Goal: Task Accomplishment & Management: Complete application form

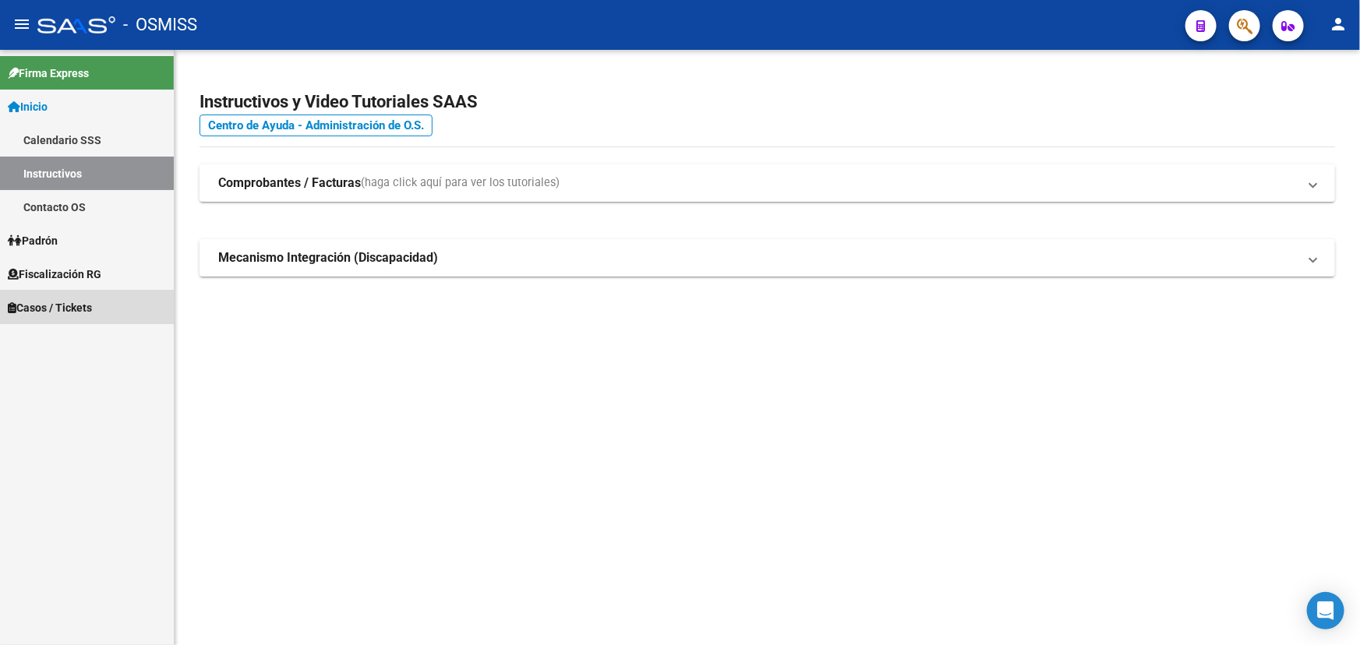
click at [41, 306] on span "Casos / Tickets" at bounding box center [50, 307] width 84 height 17
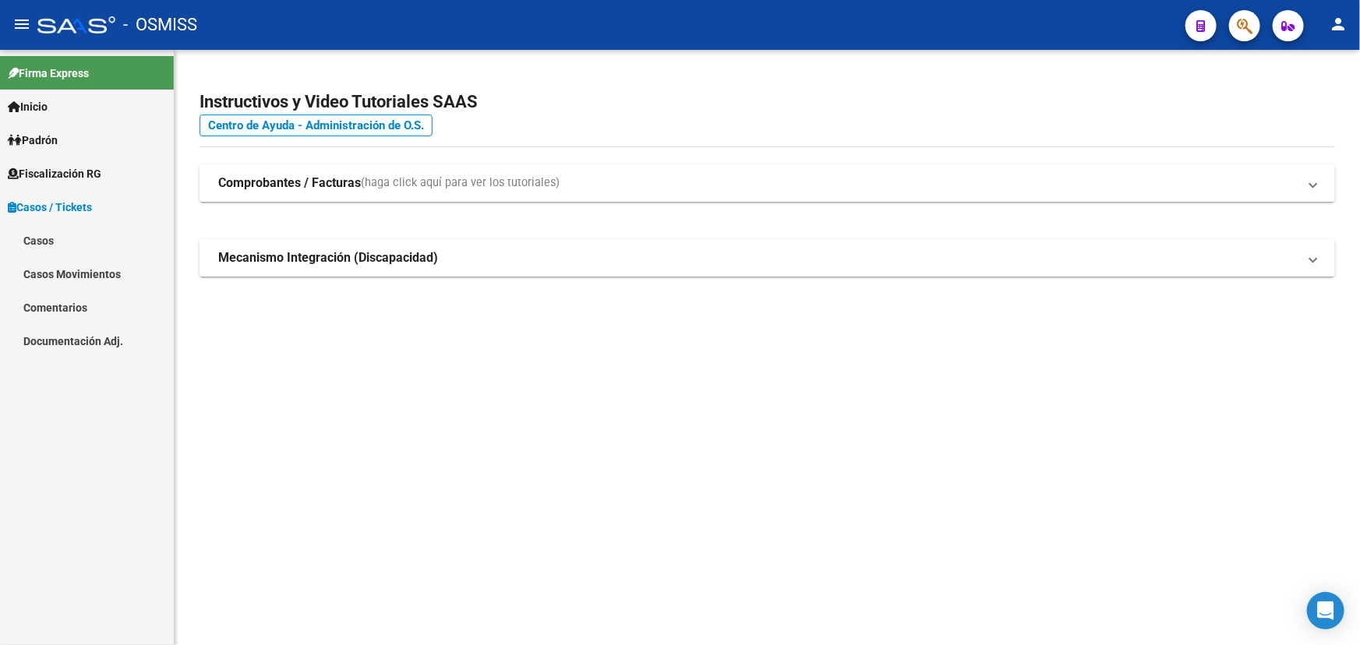
click at [45, 242] on link "Casos" at bounding box center [87, 241] width 174 height 34
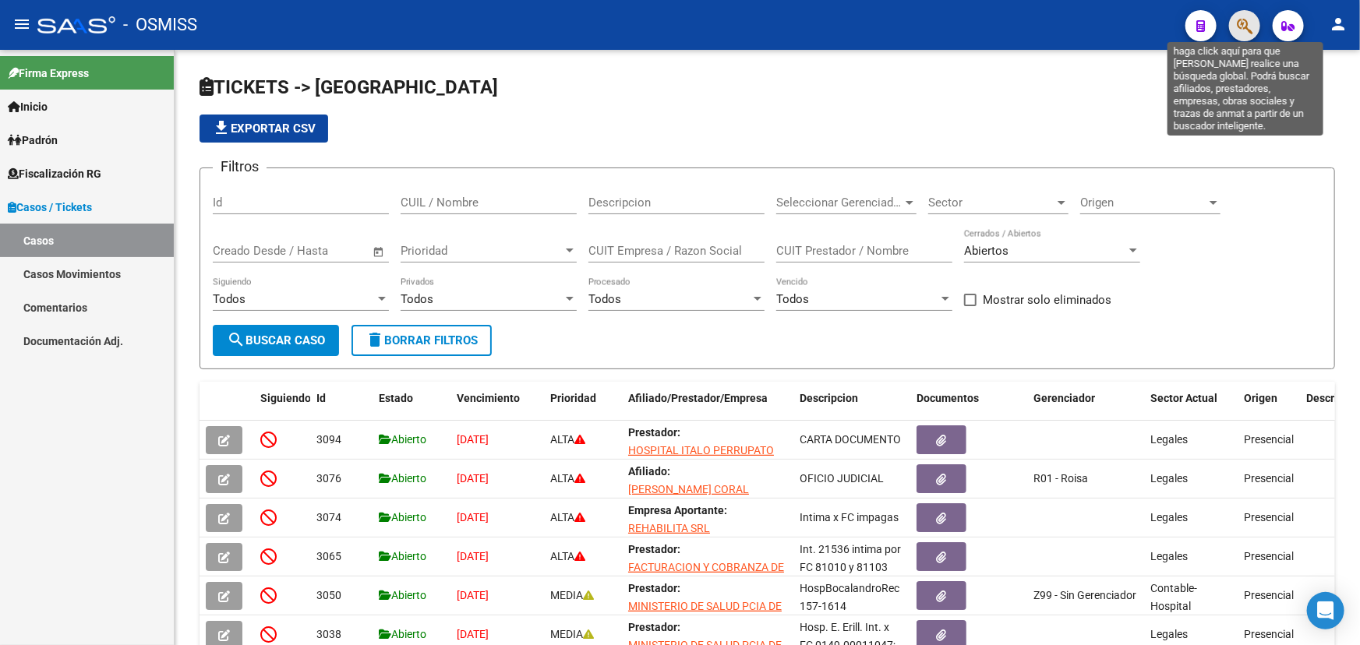
click at [1244, 23] on icon "button" at bounding box center [1245, 26] width 16 height 18
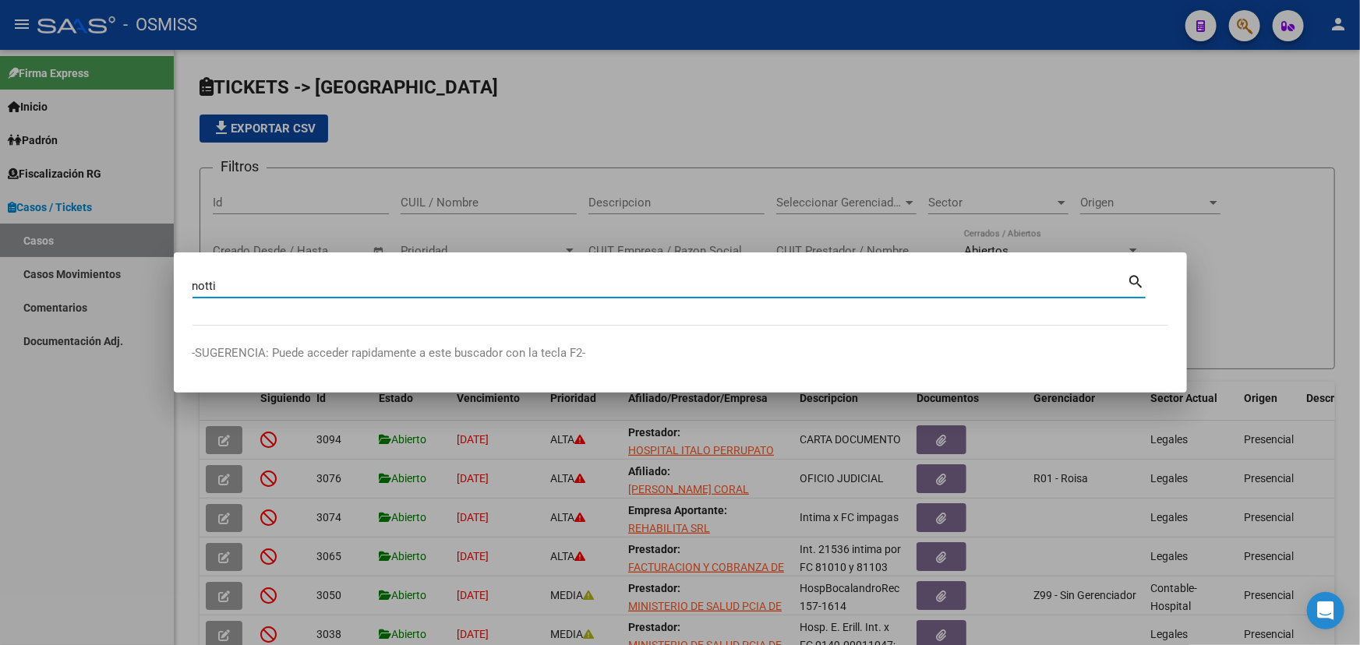
type input "notti"
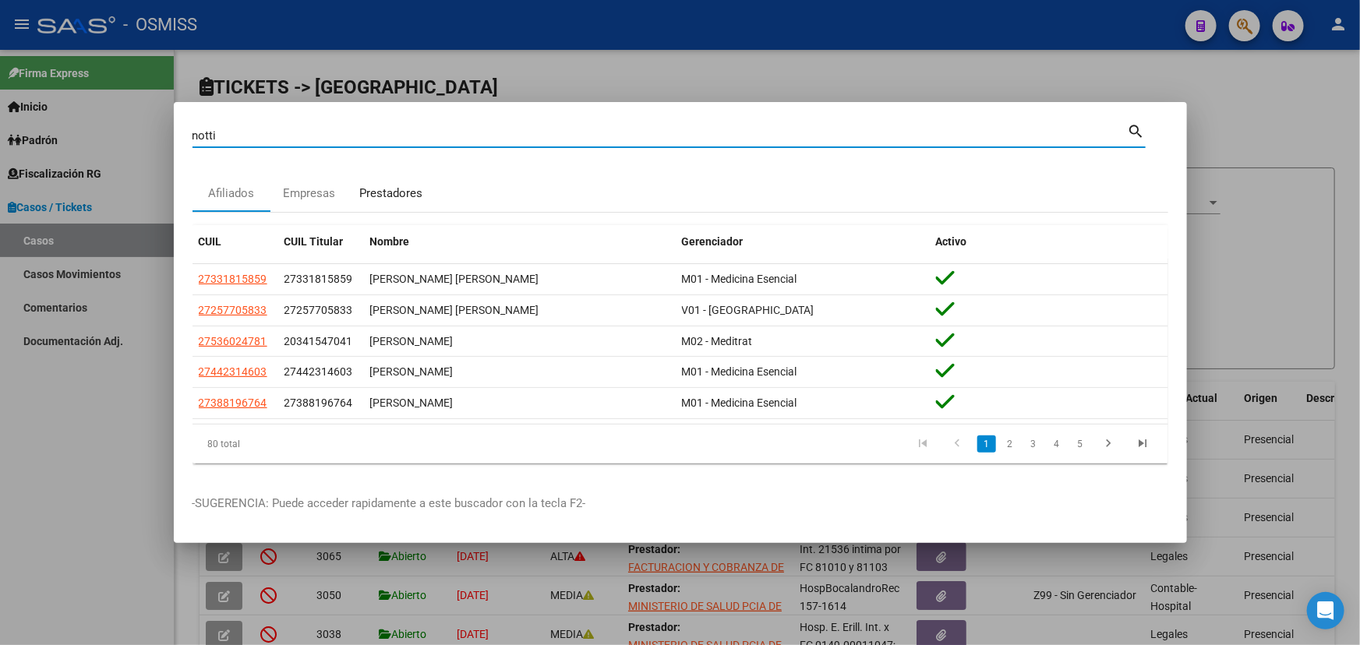
click at [393, 198] on div "Prestadores" at bounding box center [391, 194] width 63 height 18
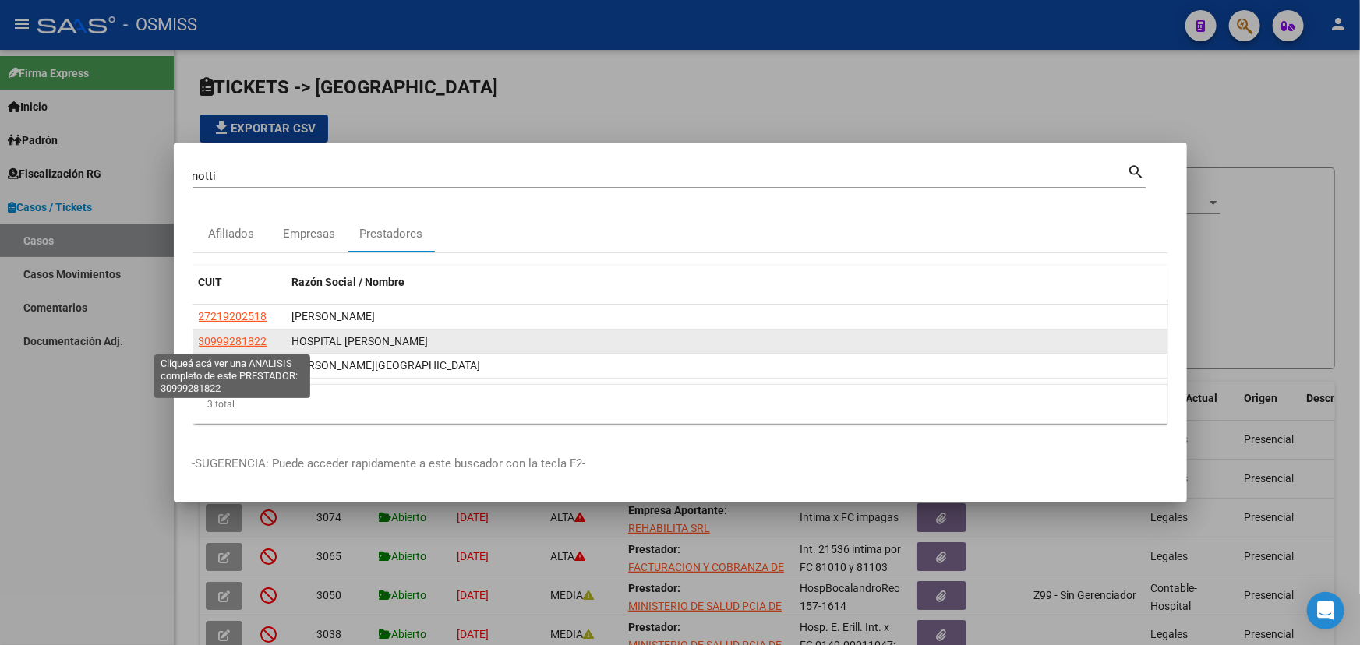
click at [223, 339] on span "30999281822" at bounding box center [233, 341] width 69 height 12
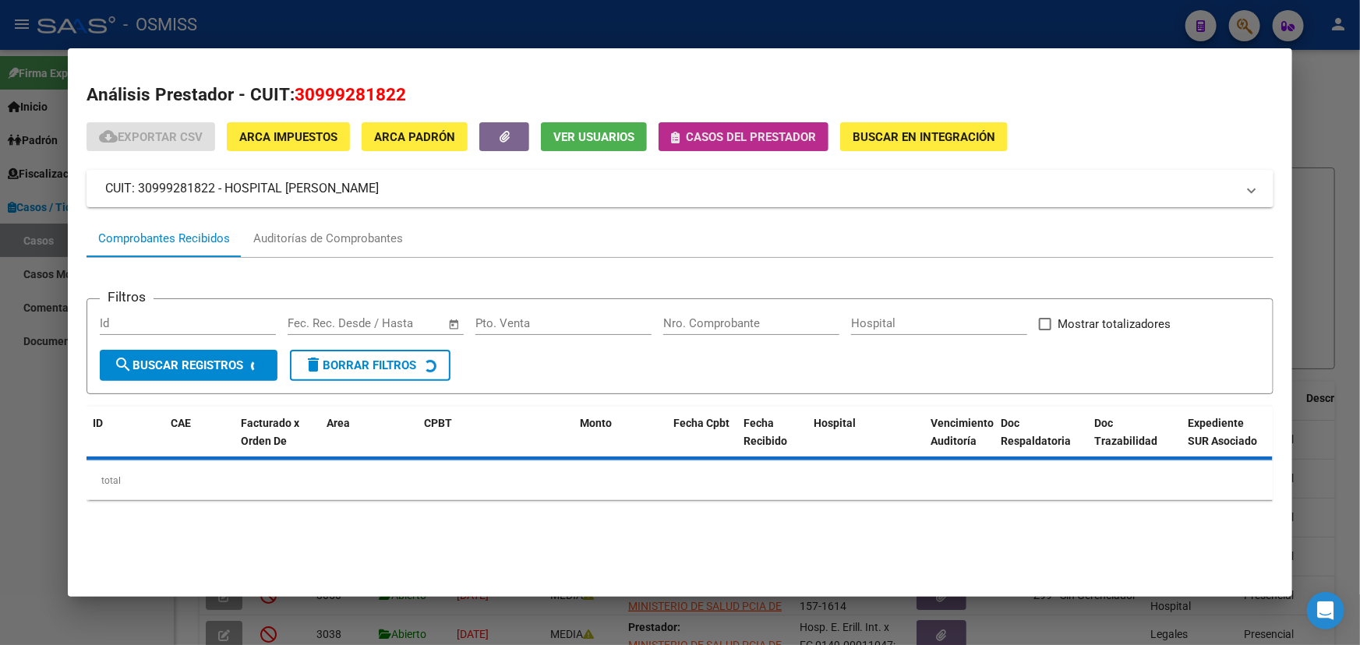
click at [750, 139] on span "Casos del prestador" at bounding box center [751, 137] width 130 height 14
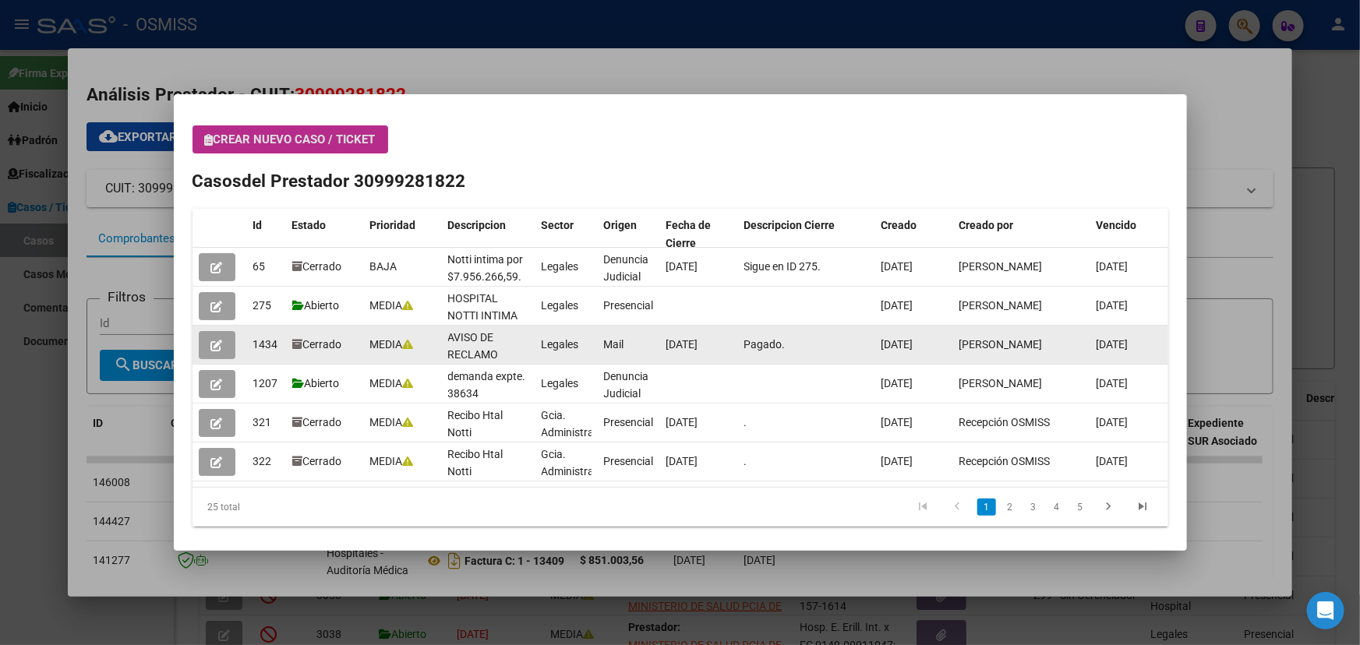
click at [217, 342] on icon "button" at bounding box center [217, 346] width 12 height 12
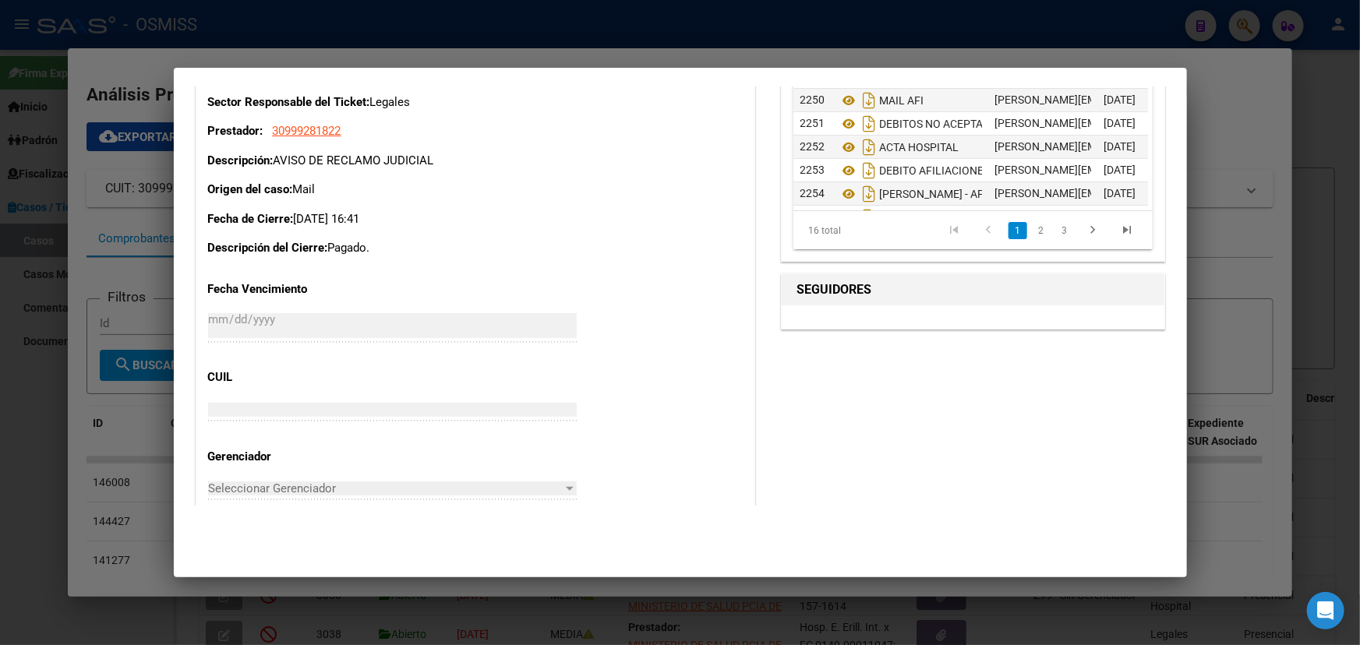
scroll to position [1488, 0]
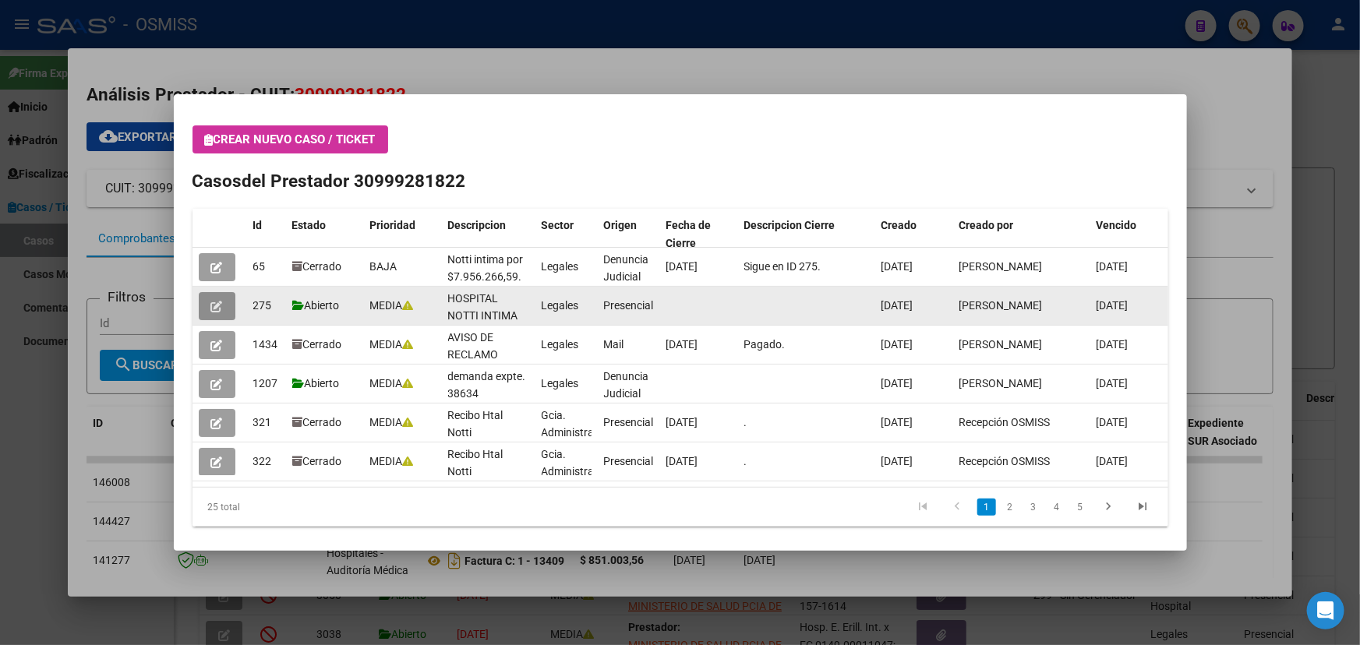
click at [205, 302] on button "button" at bounding box center [217, 306] width 37 height 28
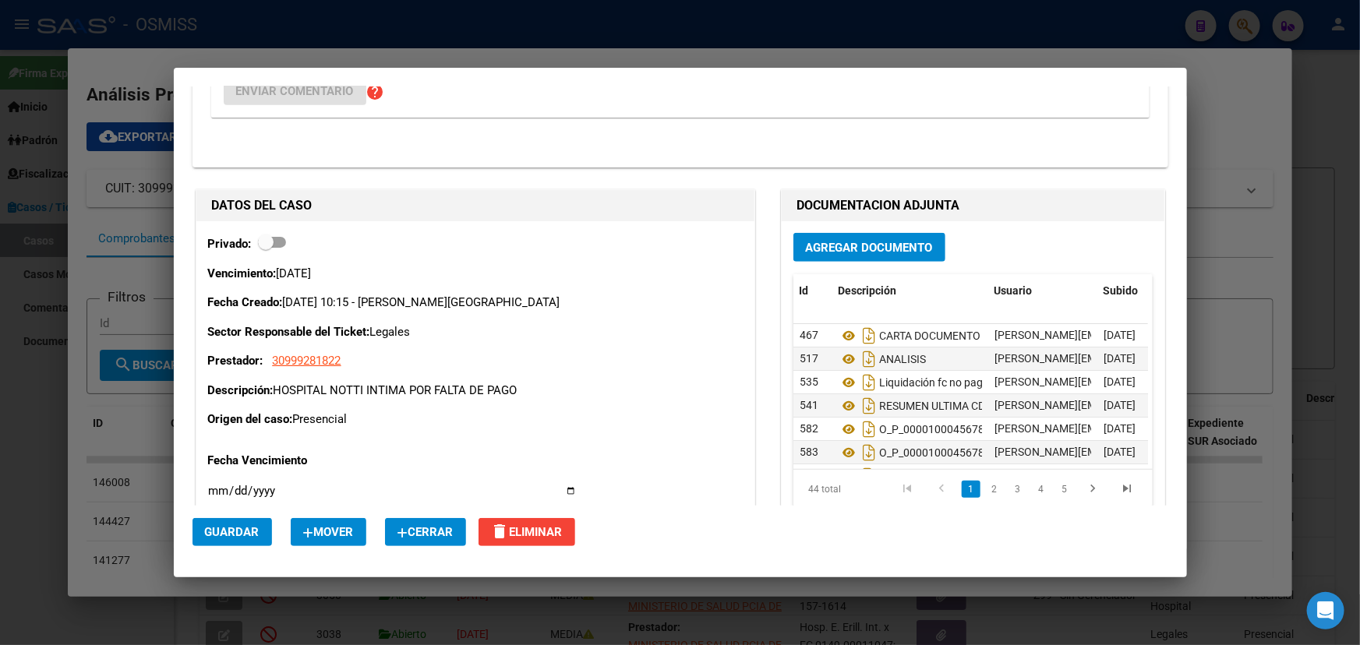
scroll to position [6234, 0]
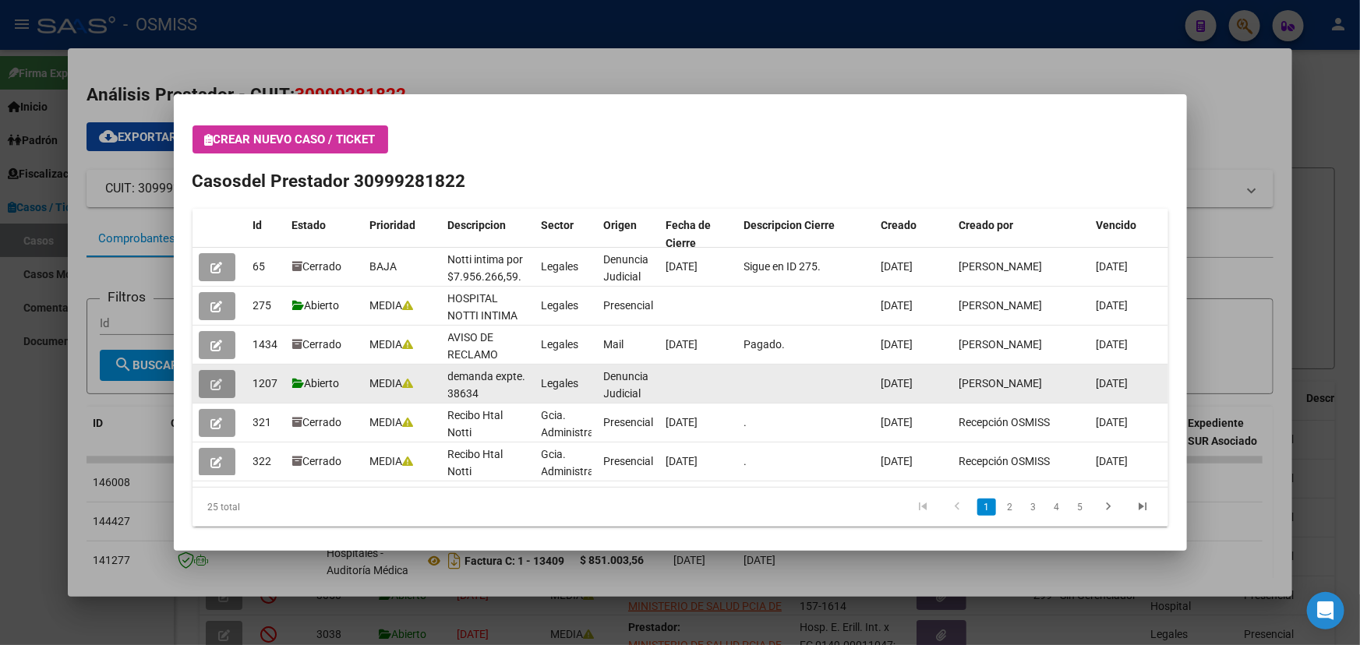
click at [213, 379] on icon "button" at bounding box center [217, 385] width 12 height 12
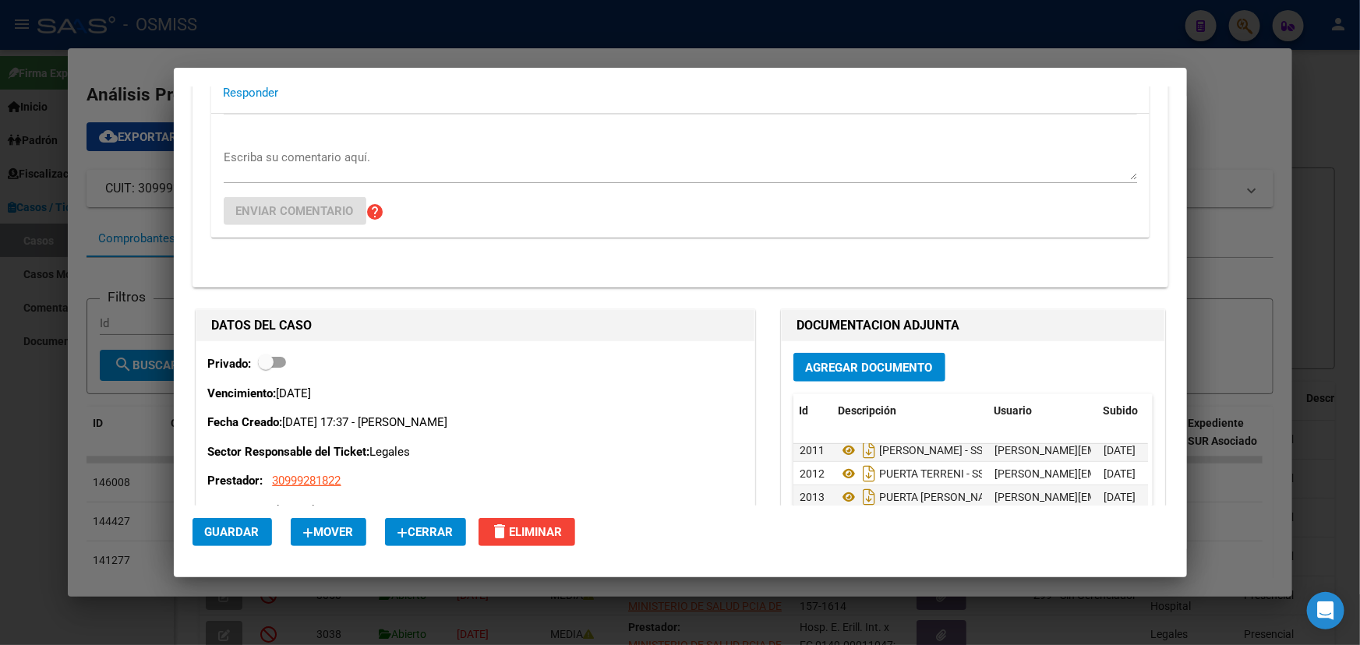
scroll to position [3612, 0]
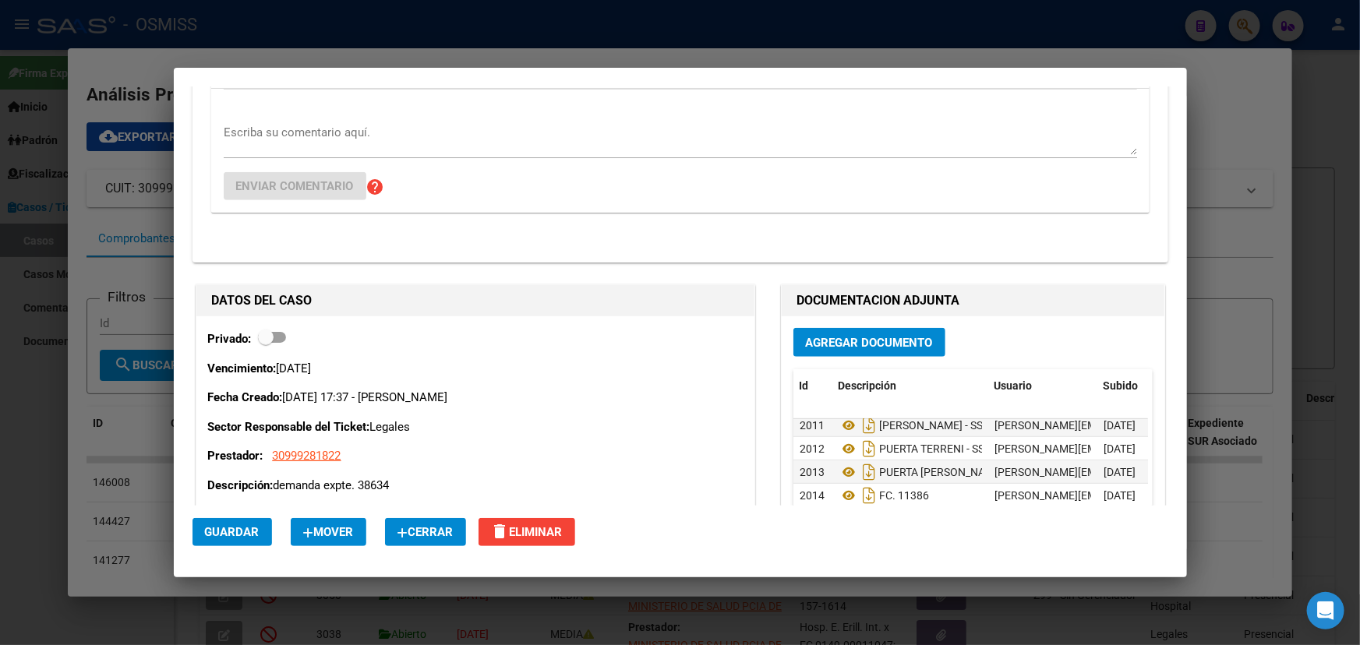
click at [880, 336] on span "Agregar Documento" at bounding box center [869, 343] width 127 height 14
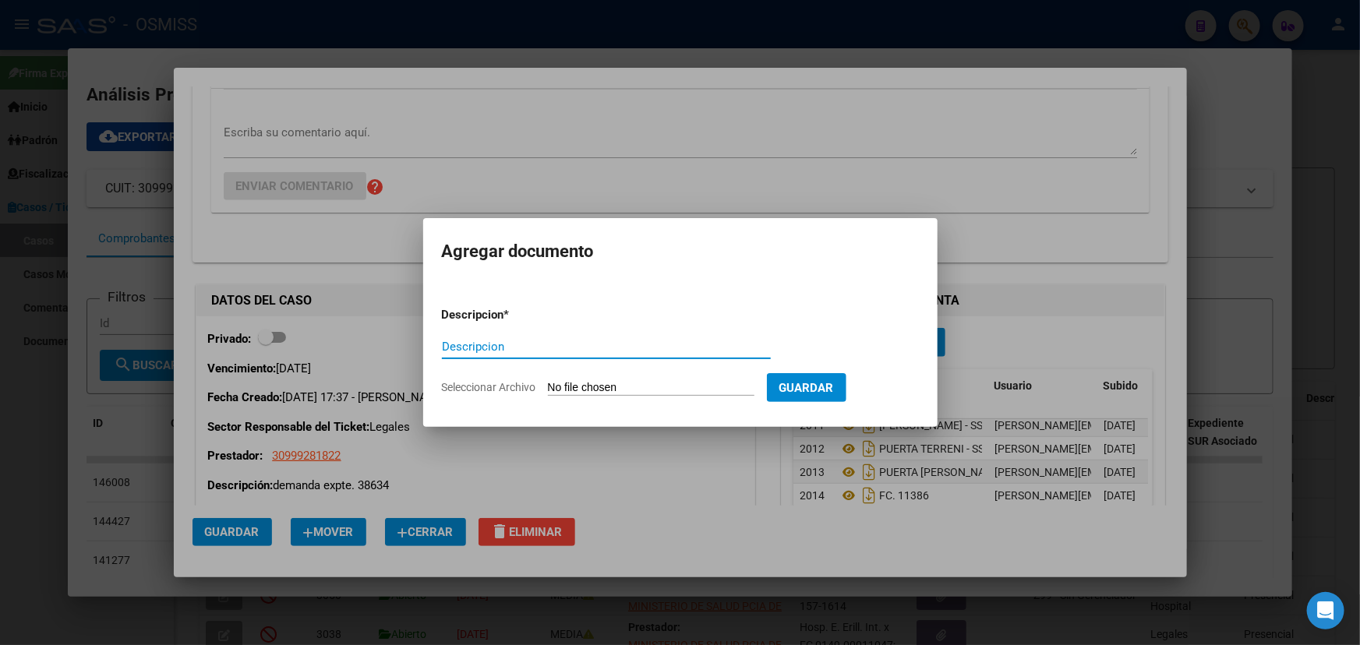
click at [619, 389] on input "Seleccionar Archivo" at bounding box center [651, 388] width 206 height 15
type input "C:\fakepath\[PERSON_NAME] - NASGXAB131215.pdf"
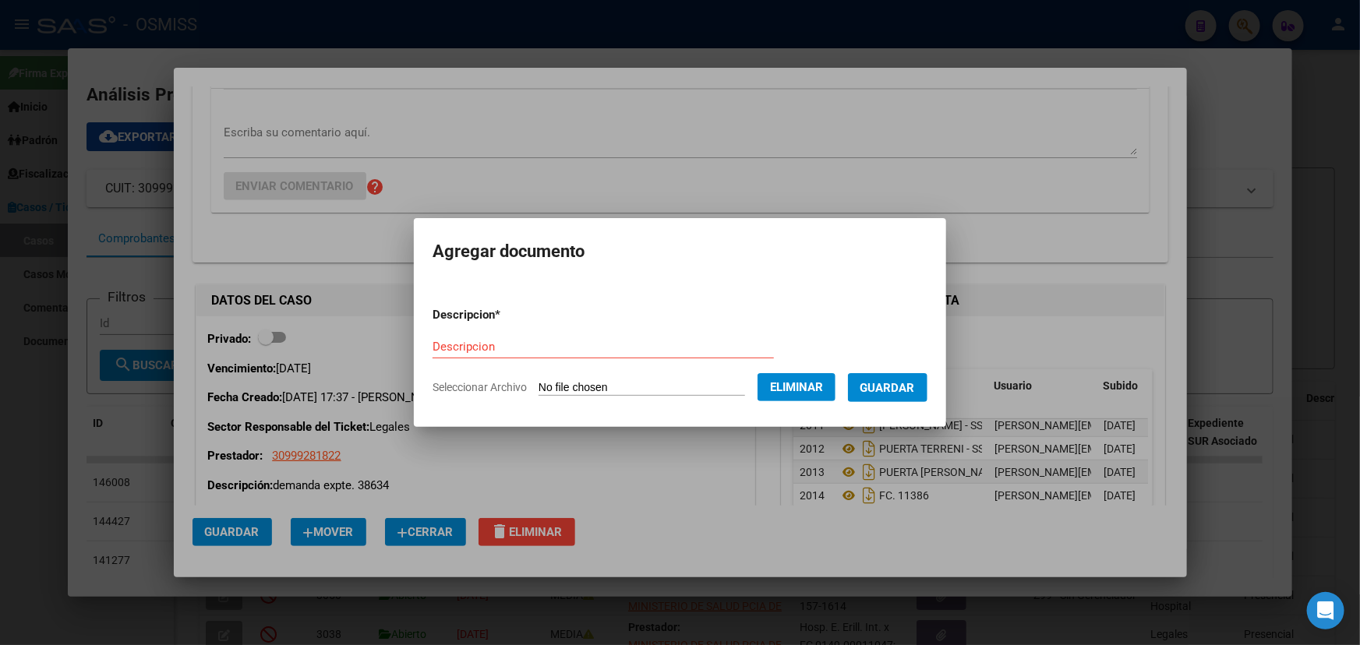
click at [444, 331] on form "Descripcion * Descripcion Seleccionar Archivo Eliminar Guardar" at bounding box center [679, 352] width 495 height 114
click at [450, 344] on div "Descripcion" at bounding box center [602, 346] width 341 height 23
paste input "[PERSON_NAME] - NASGXAB131215"
type input "[PERSON_NAME]"
click at [897, 389] on span "Guardar" at bounding box center [887, 388] width 55 height 14
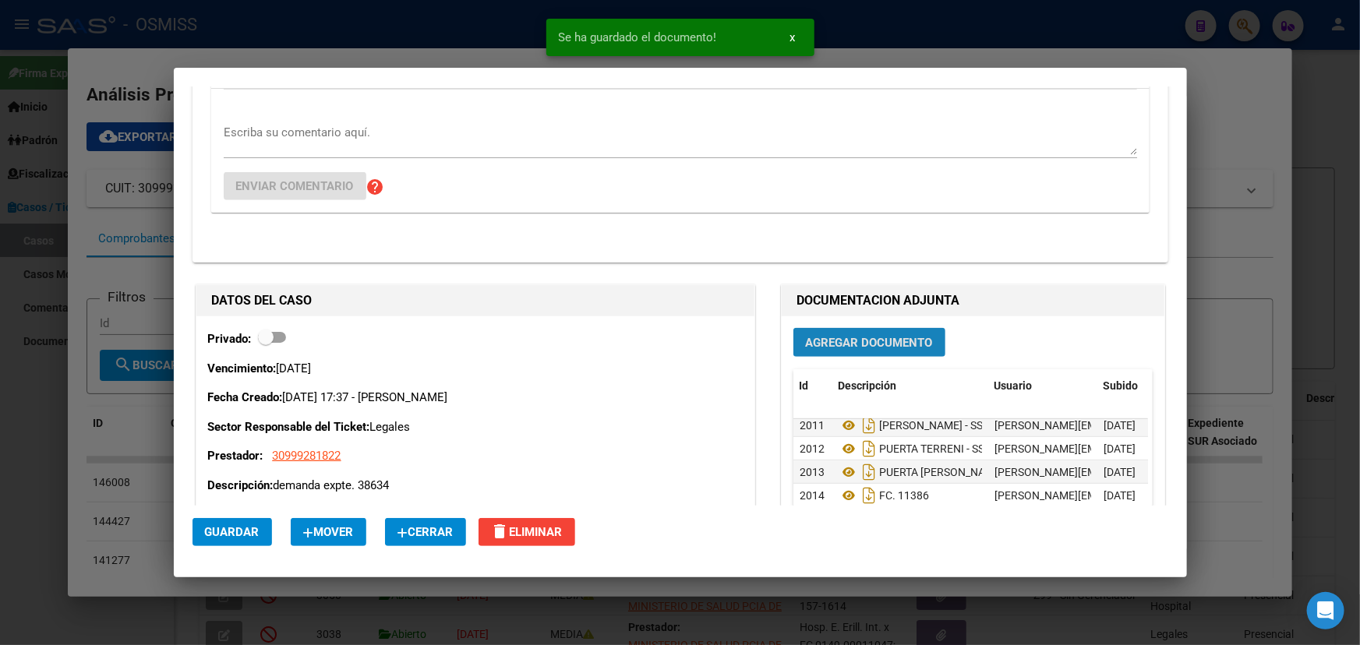
click at [873, 337] on span "Agregar Documento" at bounding box center [869, 343] width 127 height 14
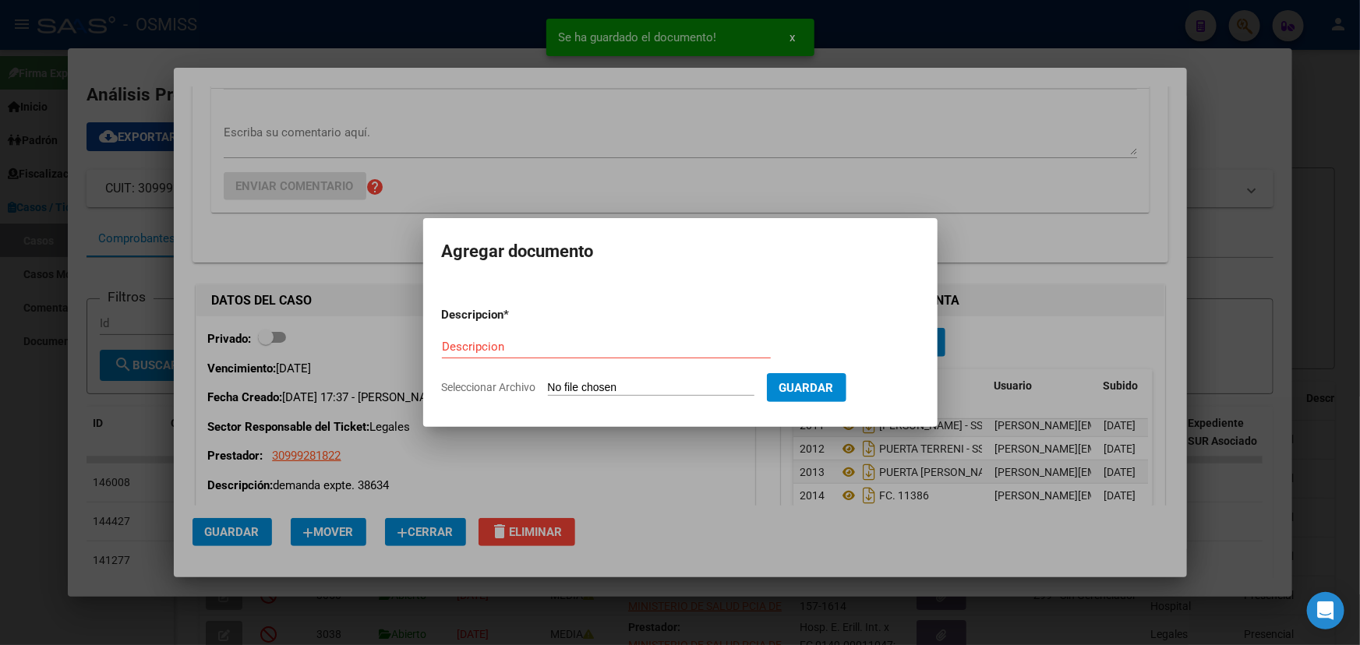
click at [646, 390] on input "Seleccionar Archivo" at bounding box center [651, 388] width 206 height 15
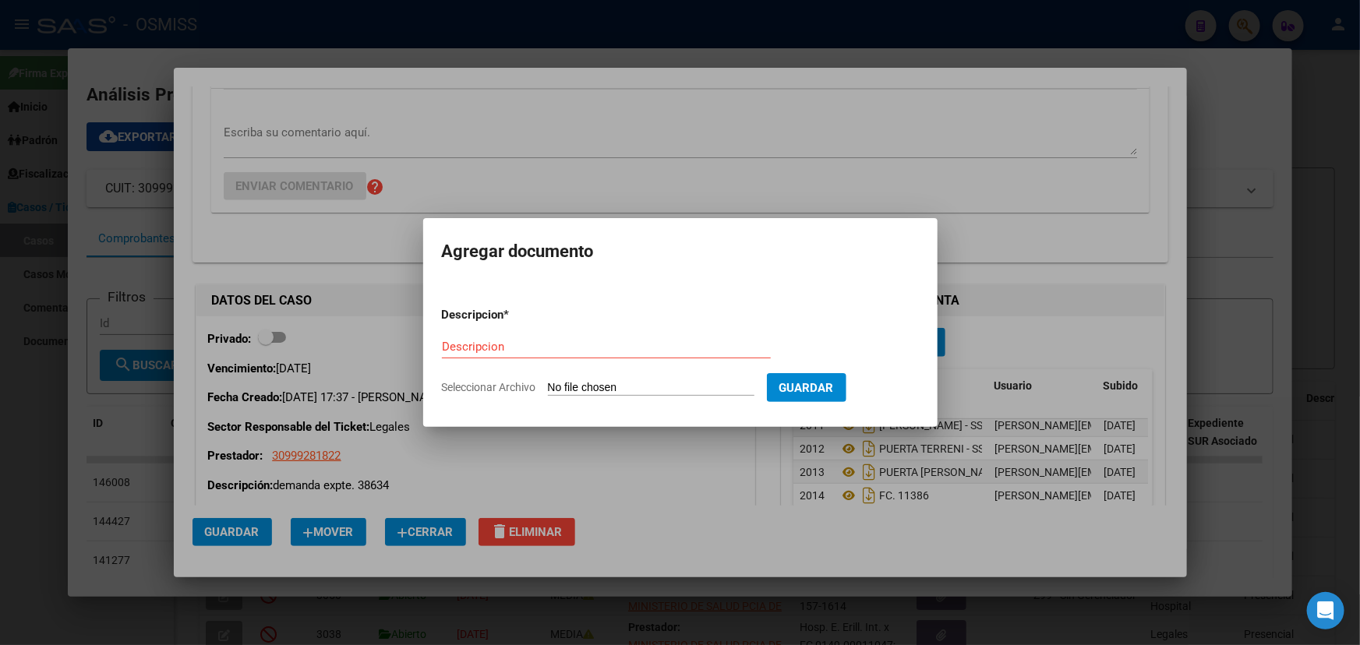
type input "C:\fakepath\PRESENTACIÓN RECURSO EXTRAORDINARIO OSMISS.pdf"
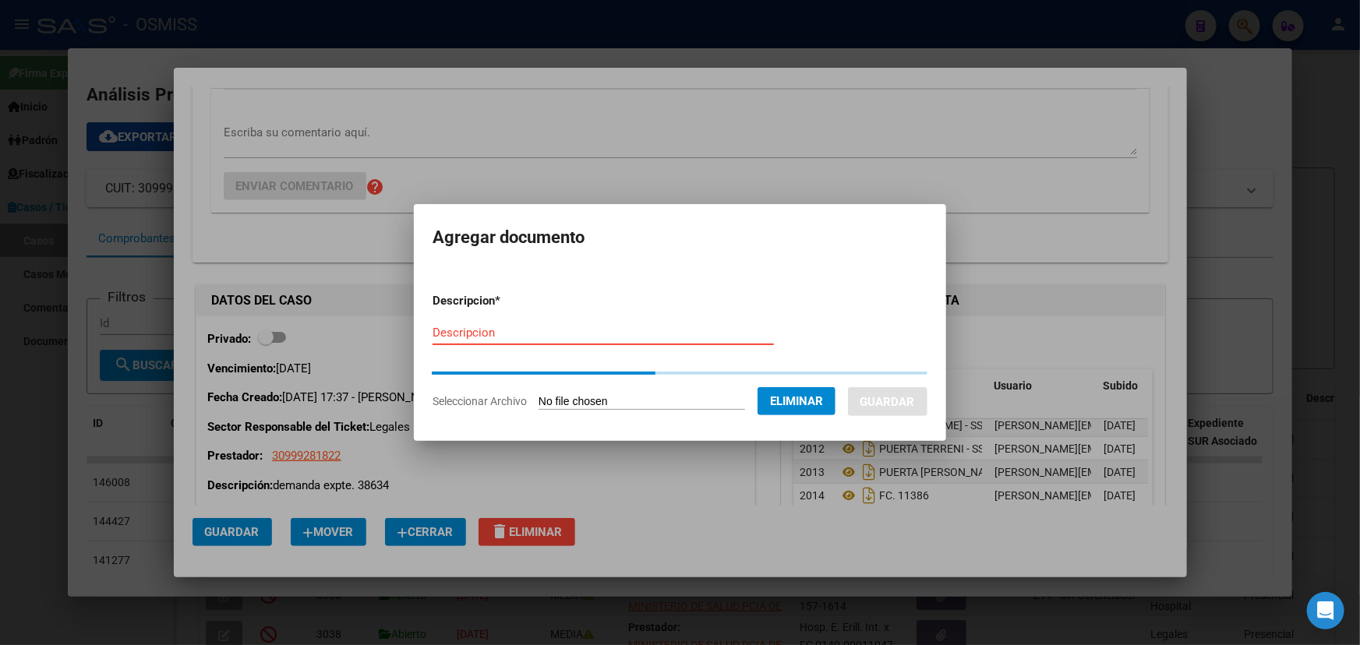
click at [478, 326] on input "Descripcion" at bounding box center [602, 333] width 341 height 14
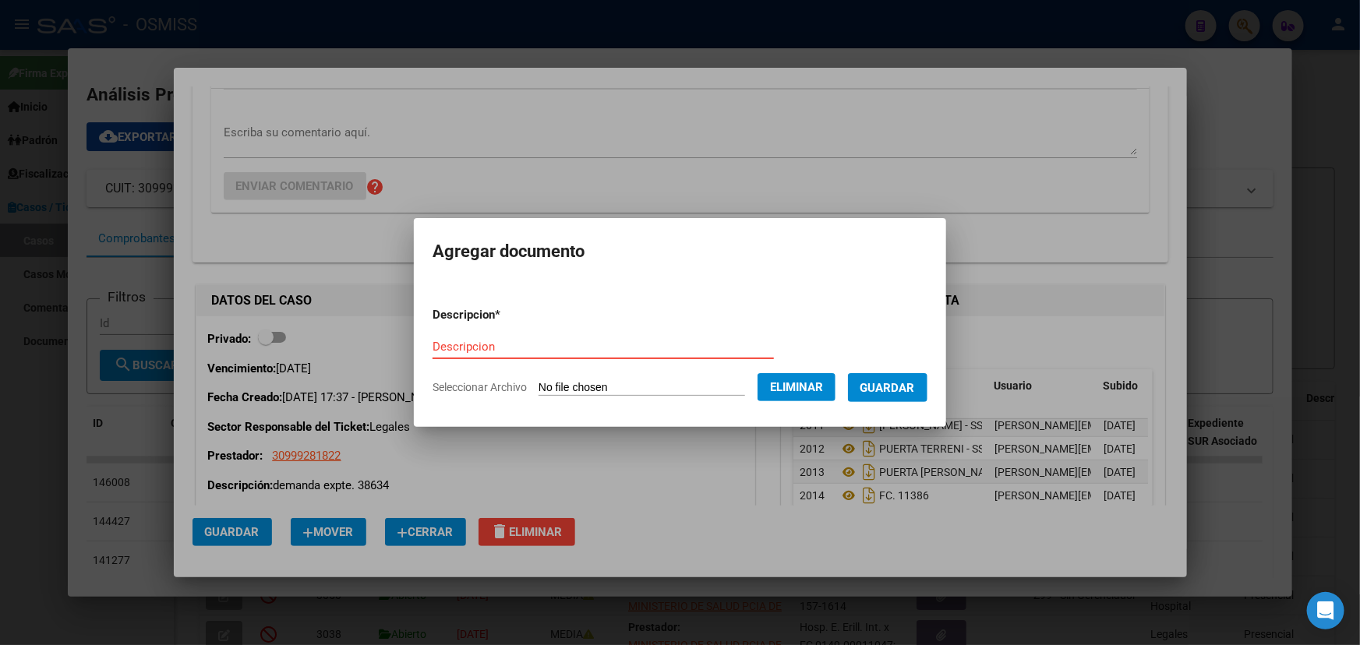
paste input "PRESENTACIÓN RECURSO EXTRAORDINARIO OSMISS"
type input "PRESENTACIÓN RECURSO EXTRAORDINARIO OSMISS"
drag, startPoint x: 902, startPoint y: 388, endPoint x: 957, endPoint y: 402, distance: 56.3
click at [902, 388] on span "Guardar" at bounding box center [887, 388] width 55 height 14
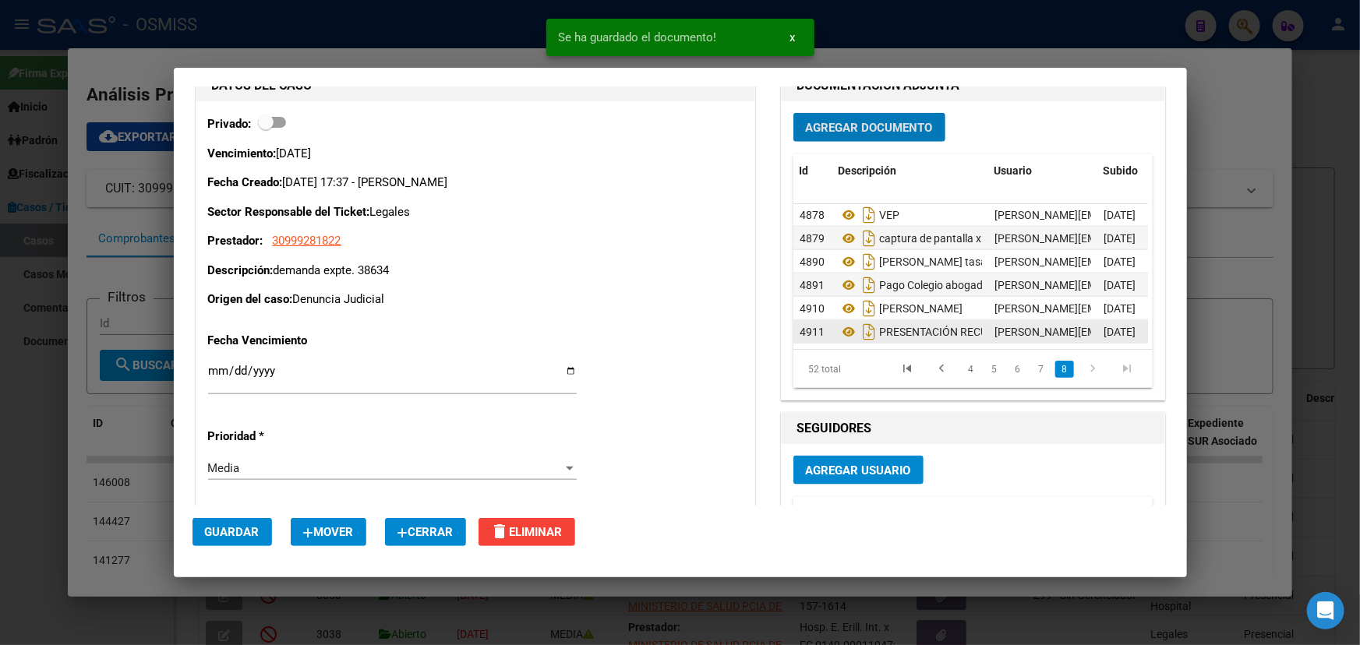
scroll to position [3896, 0]
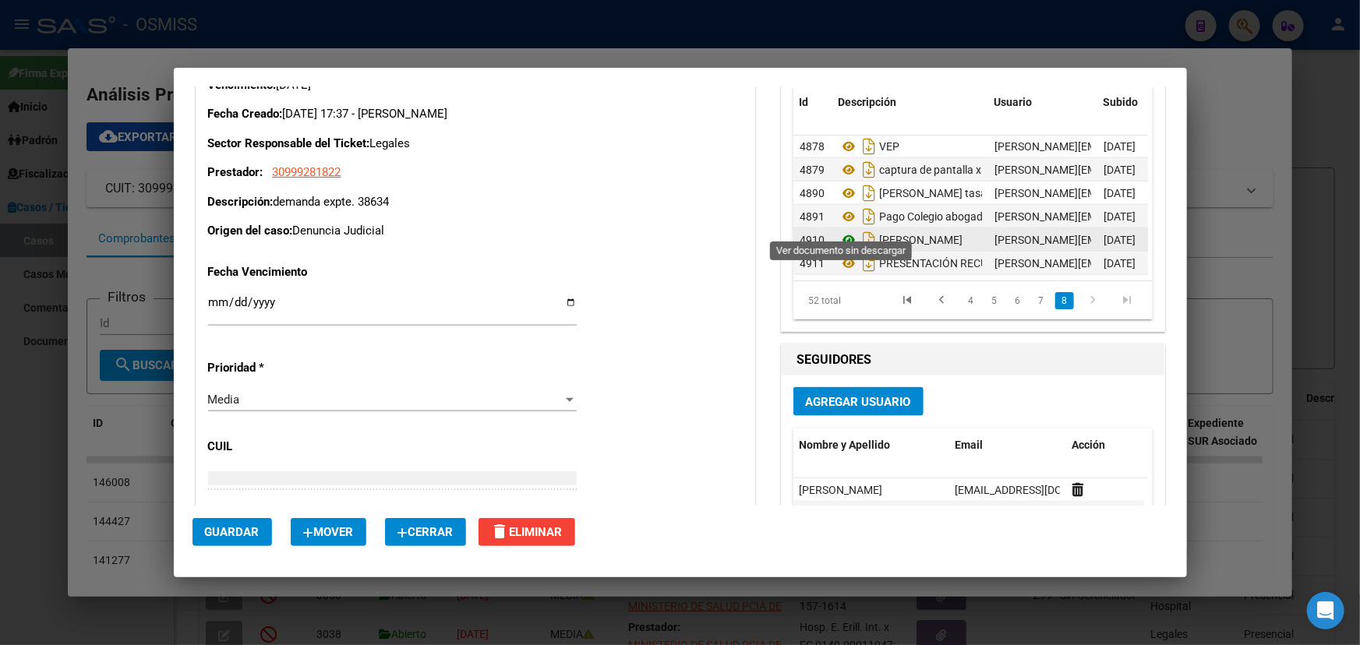
click at [841, 231] on icon at bounding box center [848, 240] width 20 height 19
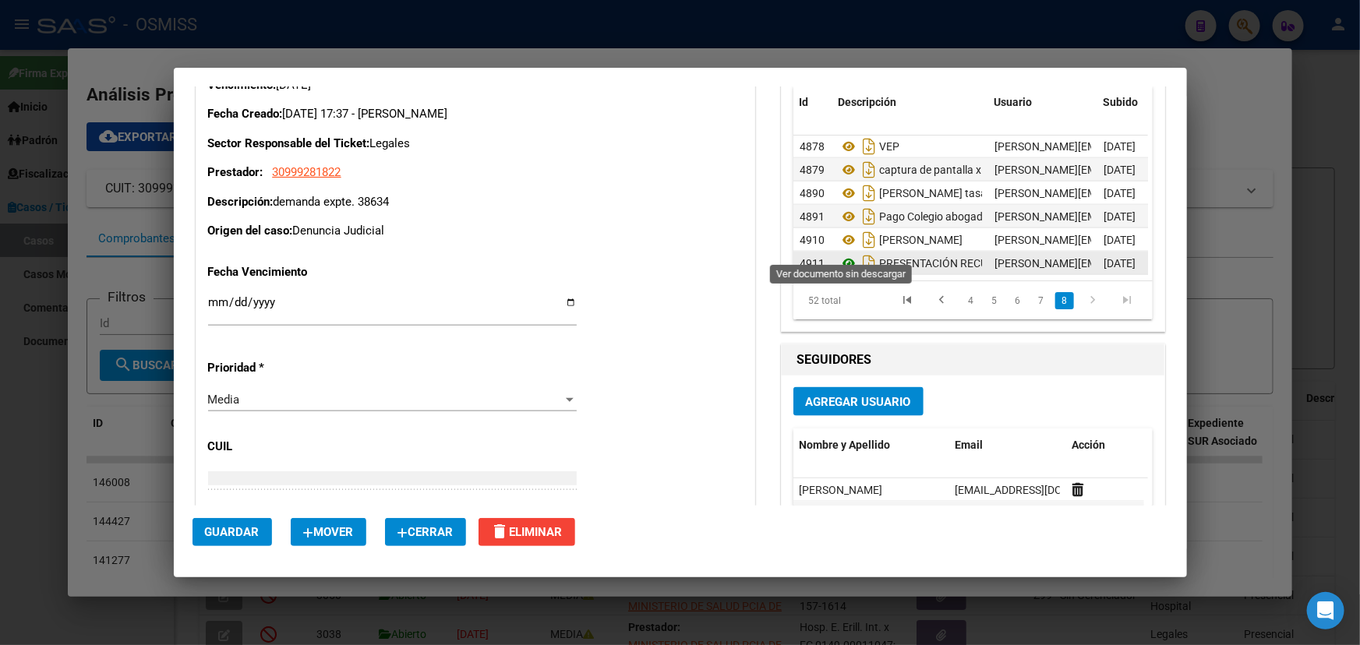
click at [842, 254] on icon at bounding box center [848, 263] width 20 height 19
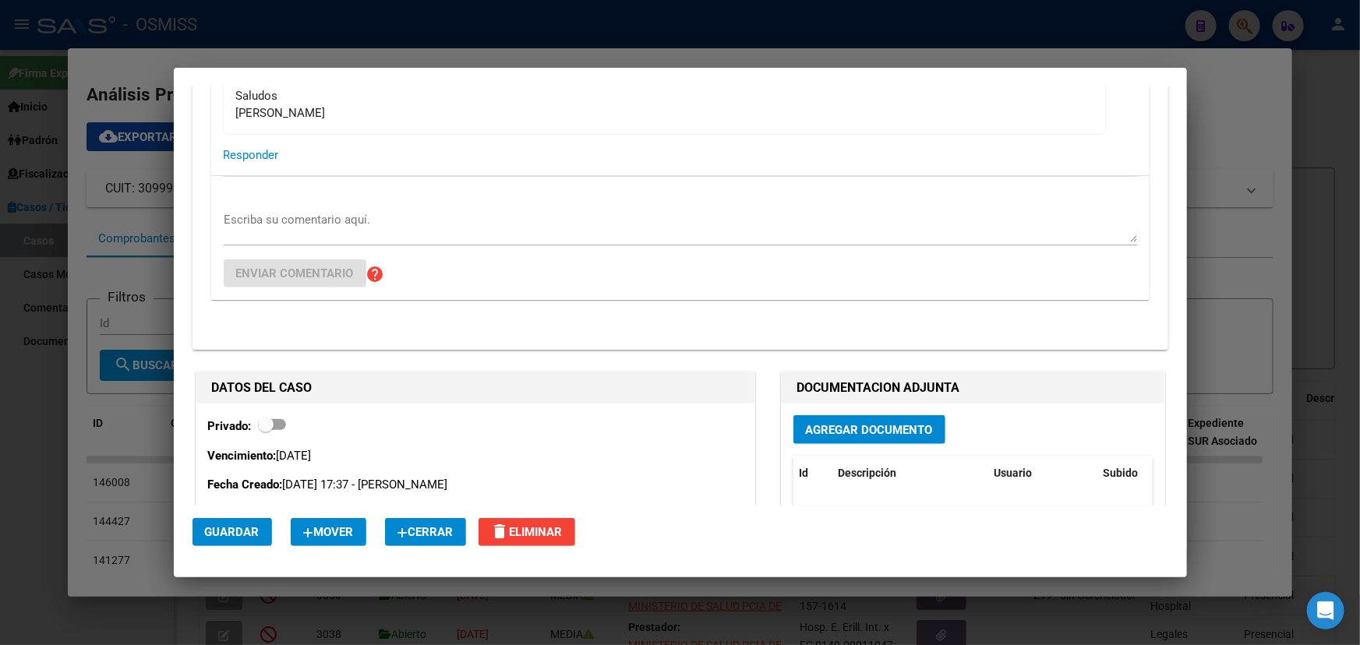
scroll to position [3400, 0]
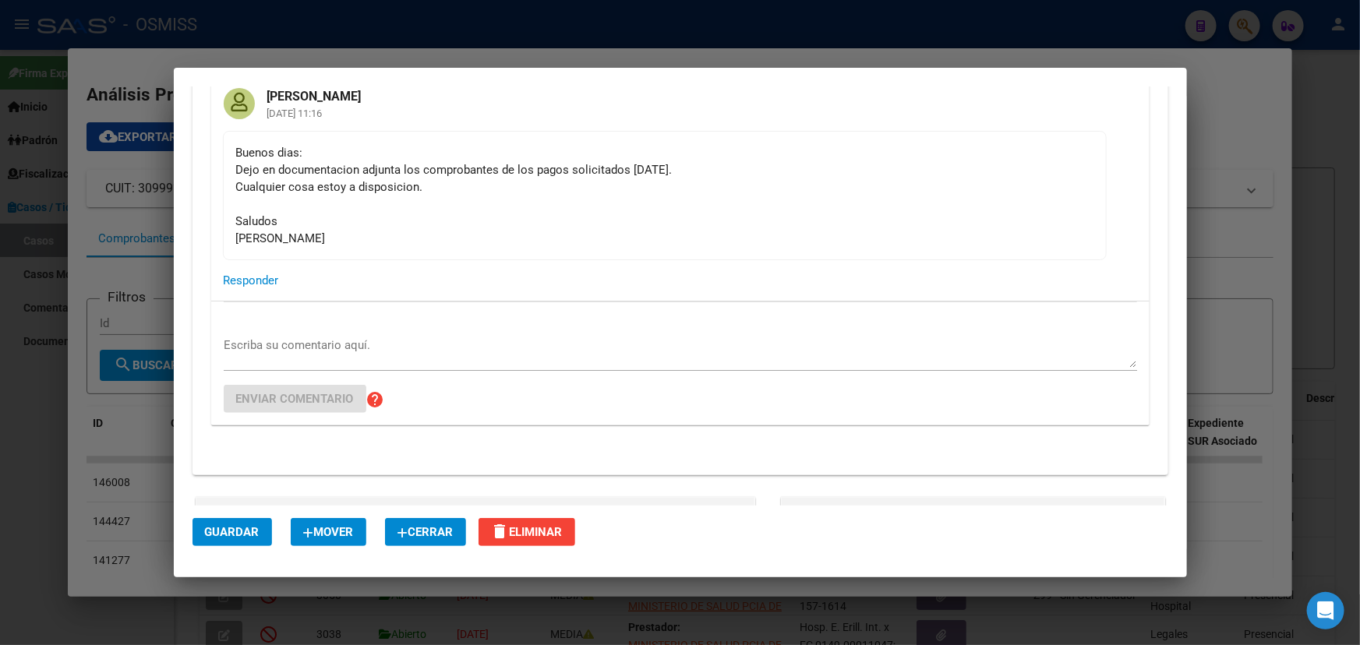
click at [332, 337] on textarea "Escriba su comentario aquí." at bounding box center [680, 352] width 913 height 31
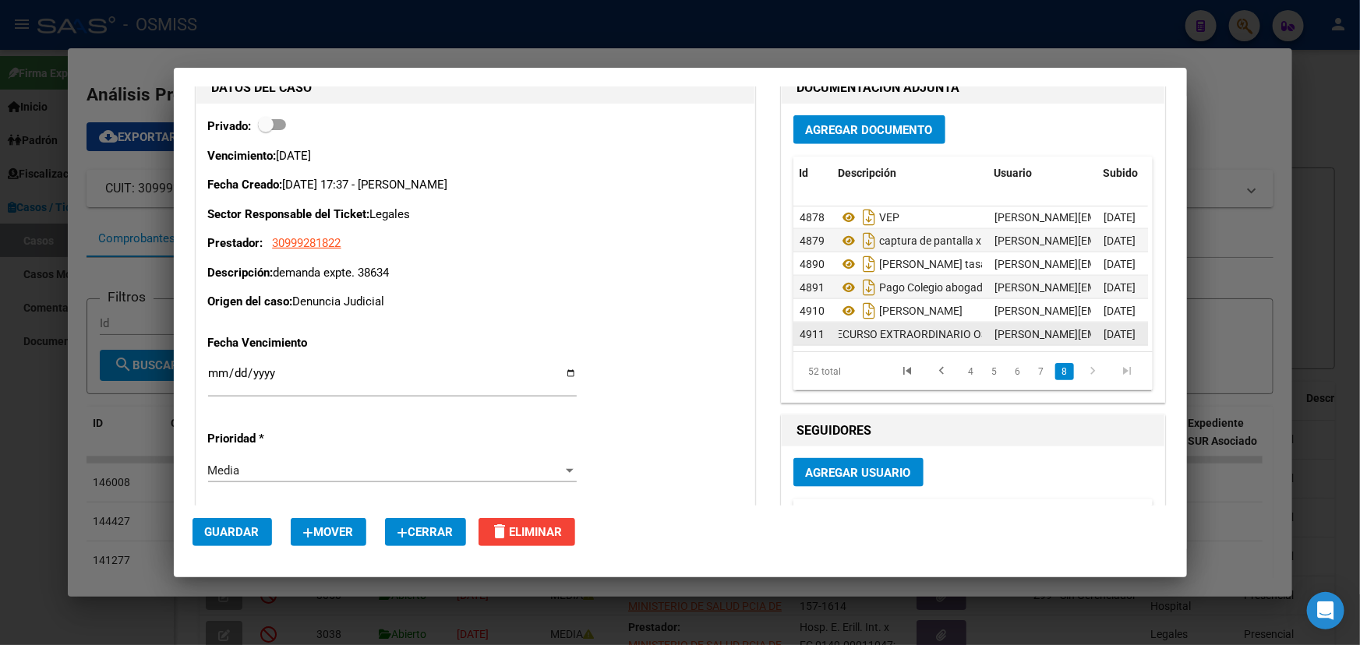
scroll to position [0, 161]
drag, startPoint x: 919, startPoint y: 327, endPoint x: 986, endPoint y: 316, distance: 68.8
click at [986, 323] on div "4911 PRESENTACIÓN RECURSO EXTRAORDINARIO OSMISS [PERSON_NAME][EMAIL_ADDRESS][PE…" at bounding box center [1023, 334] width 460 height 23
click at [965, 328] on span "PRESENTACIÓN RECURSO EXTRAORDINARIO OSMISS" at bounding box center [850, 334] width 264 height 12
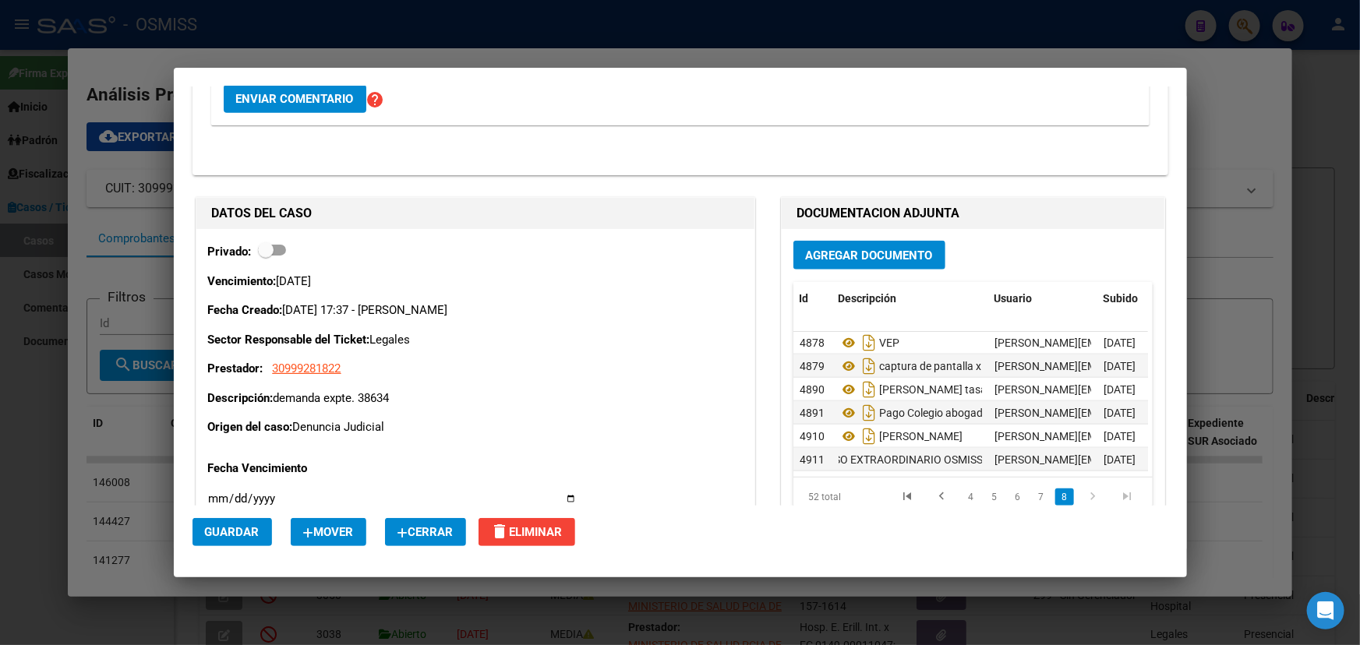
scroll to position [3541, 0]
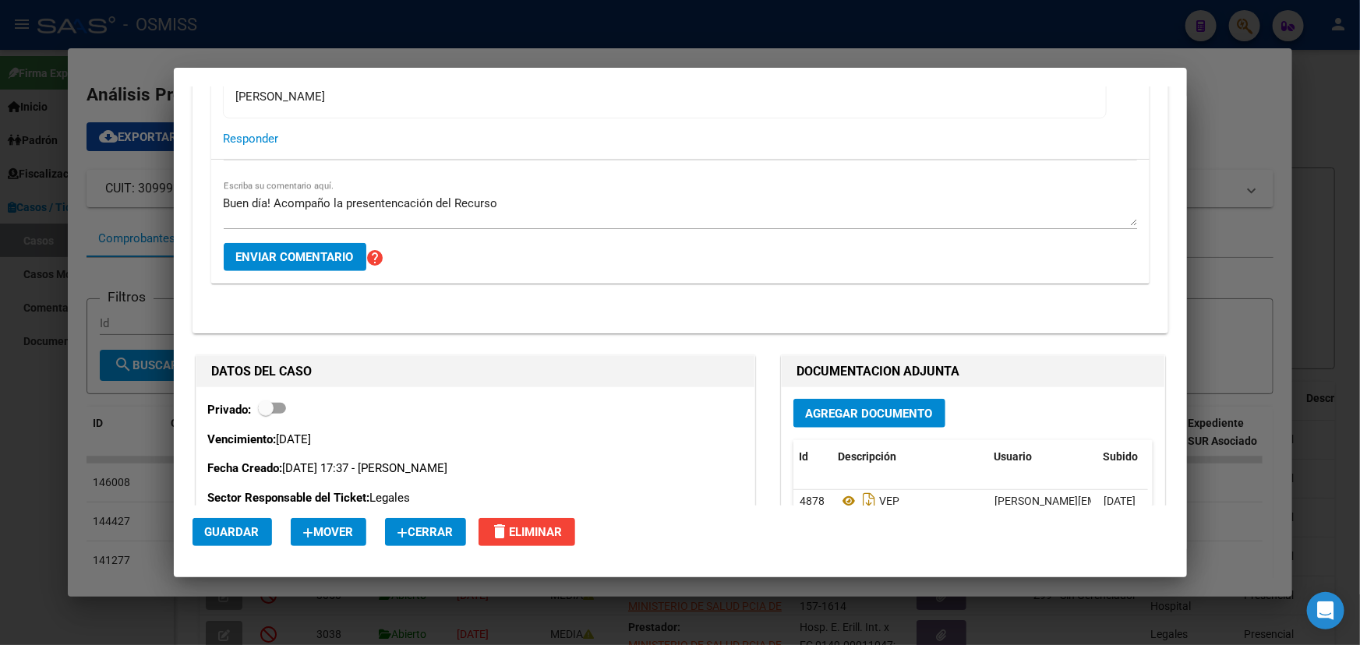
click at [535, 195] on textarea "Buen día! Acompaño la presentencación del Recurso" at bounding box center [680, 210] width 913 height 31
click at [390, 192] on div "Buen día! Acompaño la presentencación del Recurso Extradordinario Escriba su co…" at bounding box center [680, 210] width 913 height 37
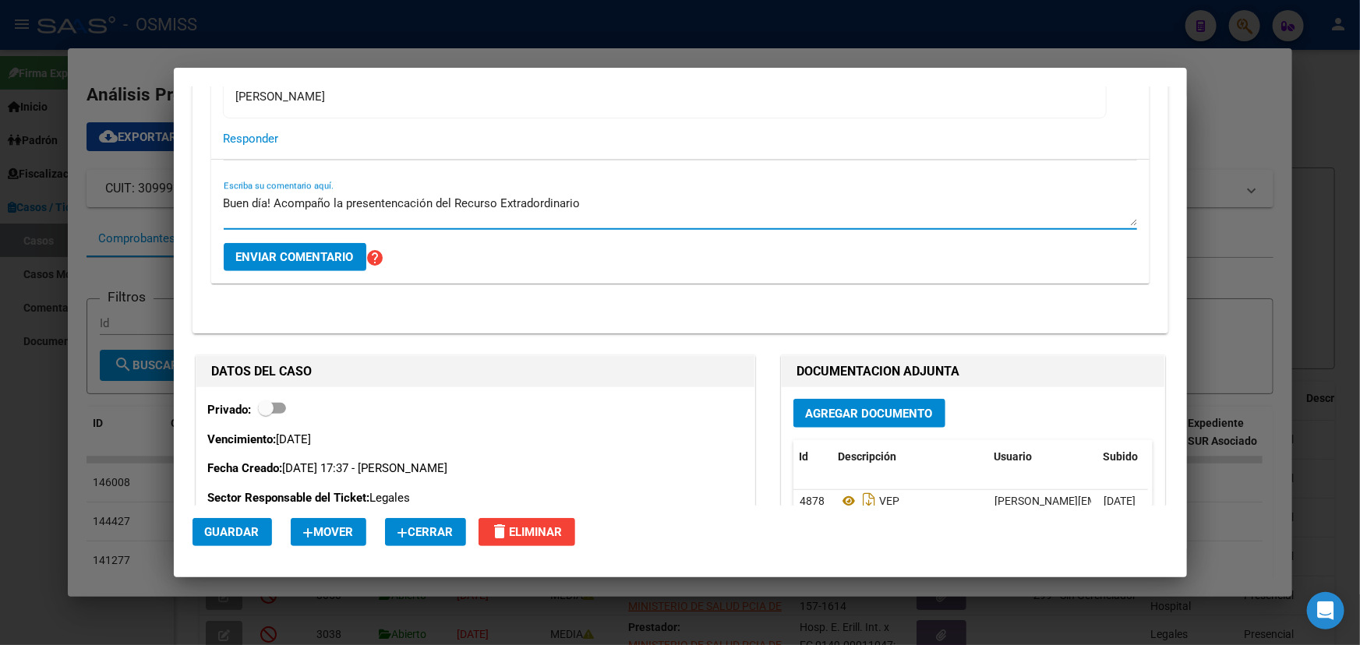
click at [453, 199] on textarea "Buen día! Acompaño la presentencación del Recurso Extradordinario" at bounding box center [680, 210] width 913 height 31
click at [630, 195] on textarea "Buen día! Acompaño la presentencación del Recurso Extradordinario" at bounding box center [680, 210] width 913 height 31
click at [271, 195] on textarea "Buen día! Acompaño la presentencación del Recurso Extradordinario" at bounding box center [680, 210] width 913 height 31
drag, startPoint x: 296, startPoint y: 198, endPoint x: 507, endPoint y: 206, distance: 211.3
click at [507, 206] on textarea "Buen día! Acompaño la presentencación del Recurso Extradordinario" at bounding box center [680, 210] width 913 height 31
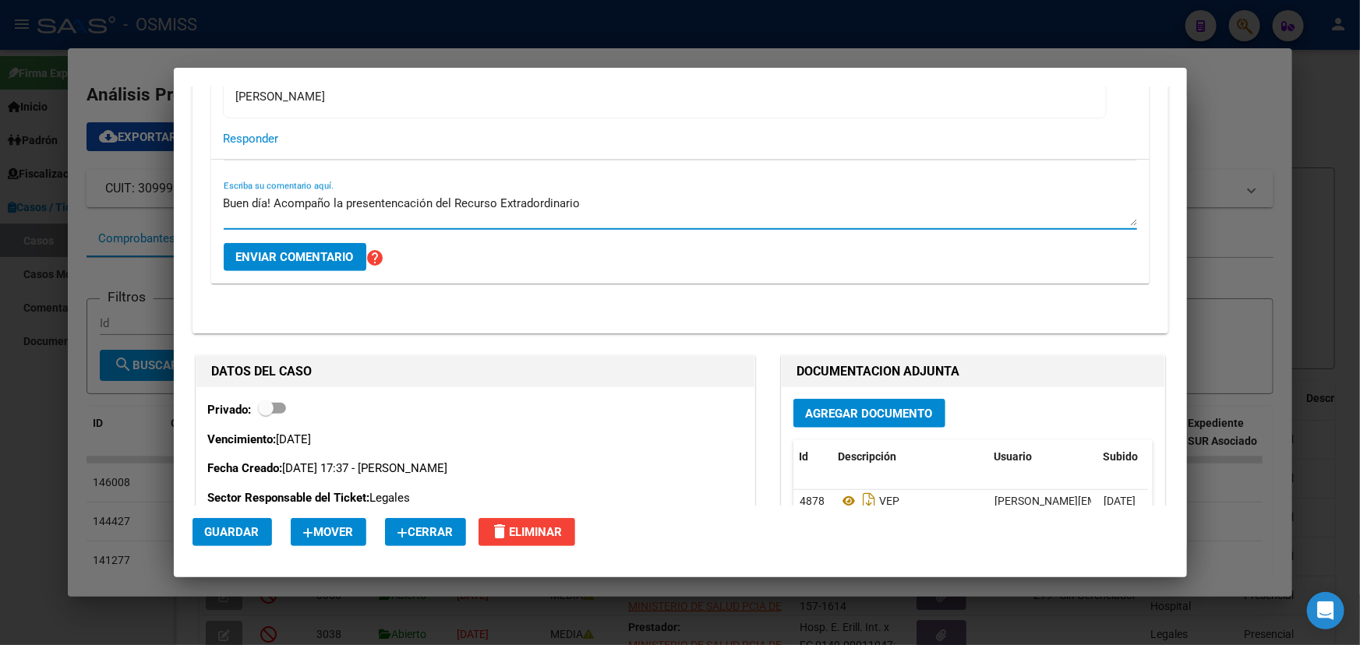
click at [642, 203] on textarea "Buen día! Acompaño la presentencación del Recurso Extradordinario" at bounding box center [680, 210] width 913 height 31
click at [402, 195] on textarea "Buen día! Acompaño la presentencación del Recurso Extradordinario" at bounding box center [680, 210] width 913 height 31
click at [355, 204] on textarea "Buen día! Acompaño la presentación del Recurso Extradordinario" at bounding box center [680, 210] width 913 height 31
click at [478, 195] on textarea "Buen día! Acompaño la presentación del Recurso Extradordinario" at bounding box center [680, 210] width 913 height 31
click at [598, 199] on textarea "Buen día! Acompaño la presentación del Recurso Extradordinario" at bounding box center [680, 210] width 913 height 31
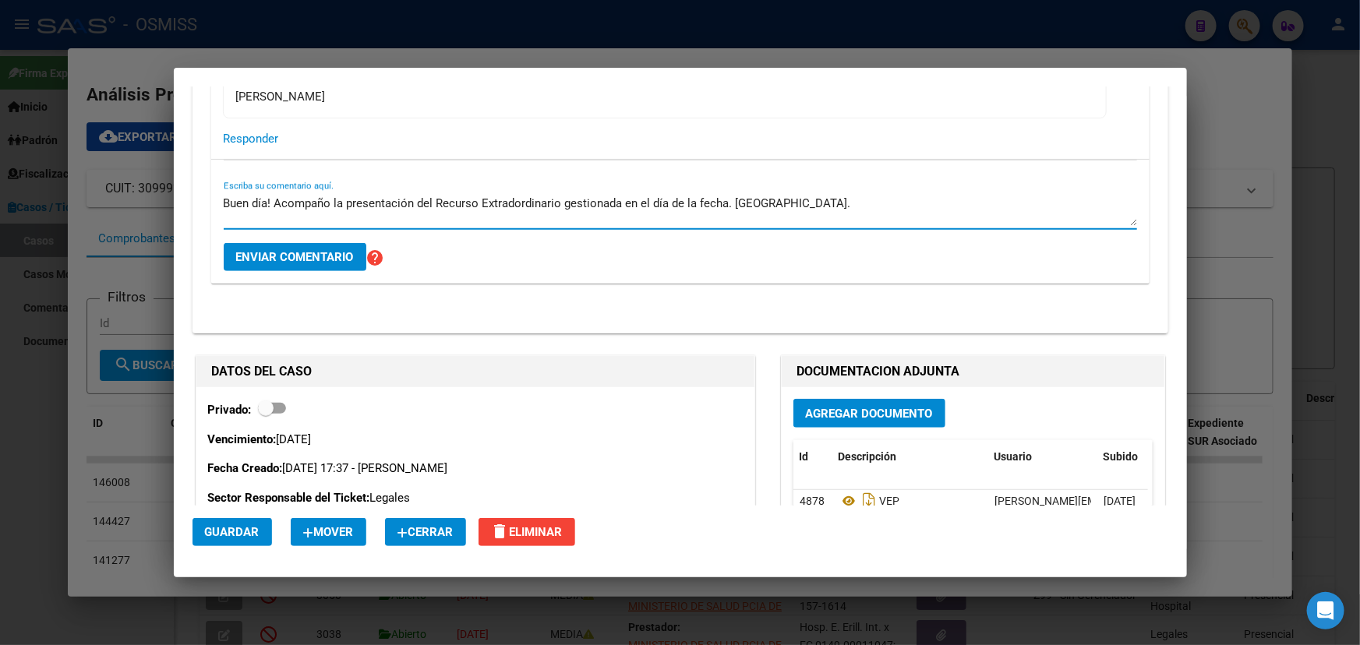
drag, startPoint x: 586, startPoint y: 162, endPoint x: 606, endPoint y: 162, distance: 20.3
click at [596, 162] on div "Buen día! Acompaño la presentación del Recurso Extradordinario gestionada en el…" at bounding box center [680, 222] width 913 height 124
type textarea "Buen día! Acompaño la presentación del Recurso Extradordinario gestionada en el…"
click at [606, 162] on div "Buen día! Acompaño la presentación del Recurso Extradordinario gestionada en el…" at bounding box center [680, 222] width 913 height 124
drag, startPoint x: 679, startPoint y: 194, endPoint x: 773, endPoint y: 191, distance: 93.6
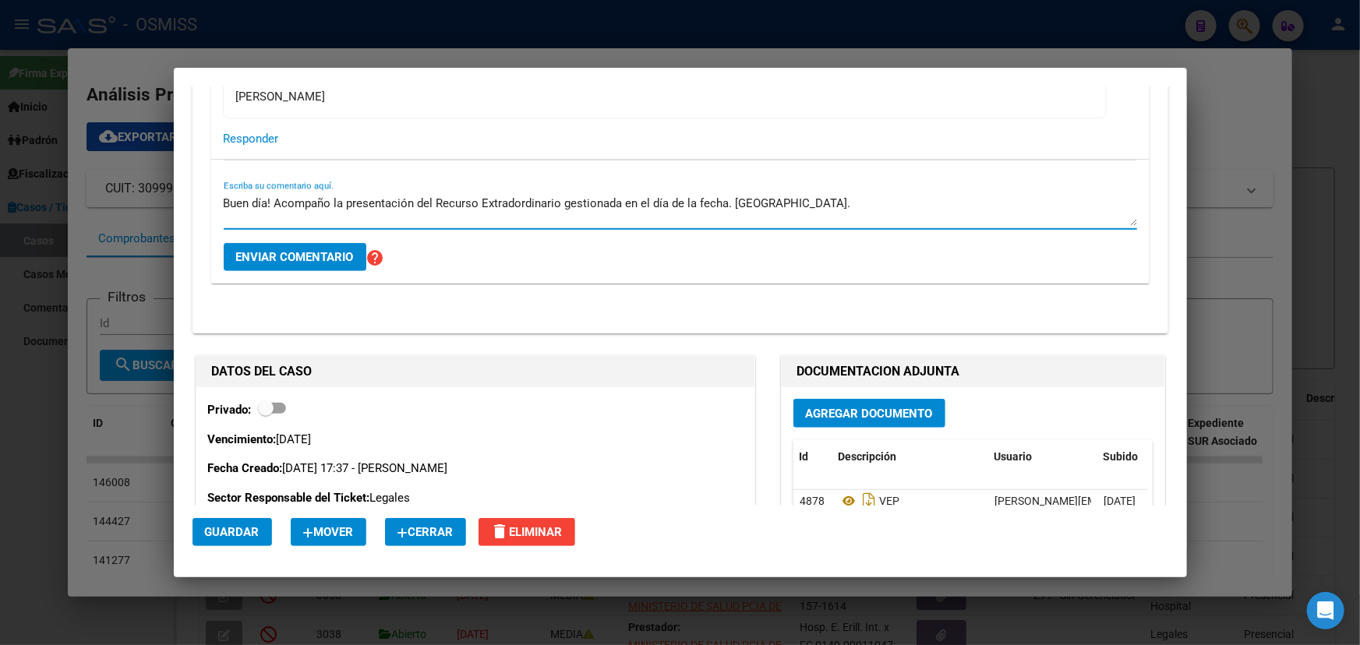
click at [693, 196] on textarea "Buen día! Acompaño la presentación del Recurso Extradordinario gestionada en el…" at bounding box center [680, 210] width 913 height 31
click at [775, 195] on textarea "Buen día! Acompaño la presentación del Recurso Extradordinario gestionada en el…" at bounding box center [680, 210] width 913 height 31
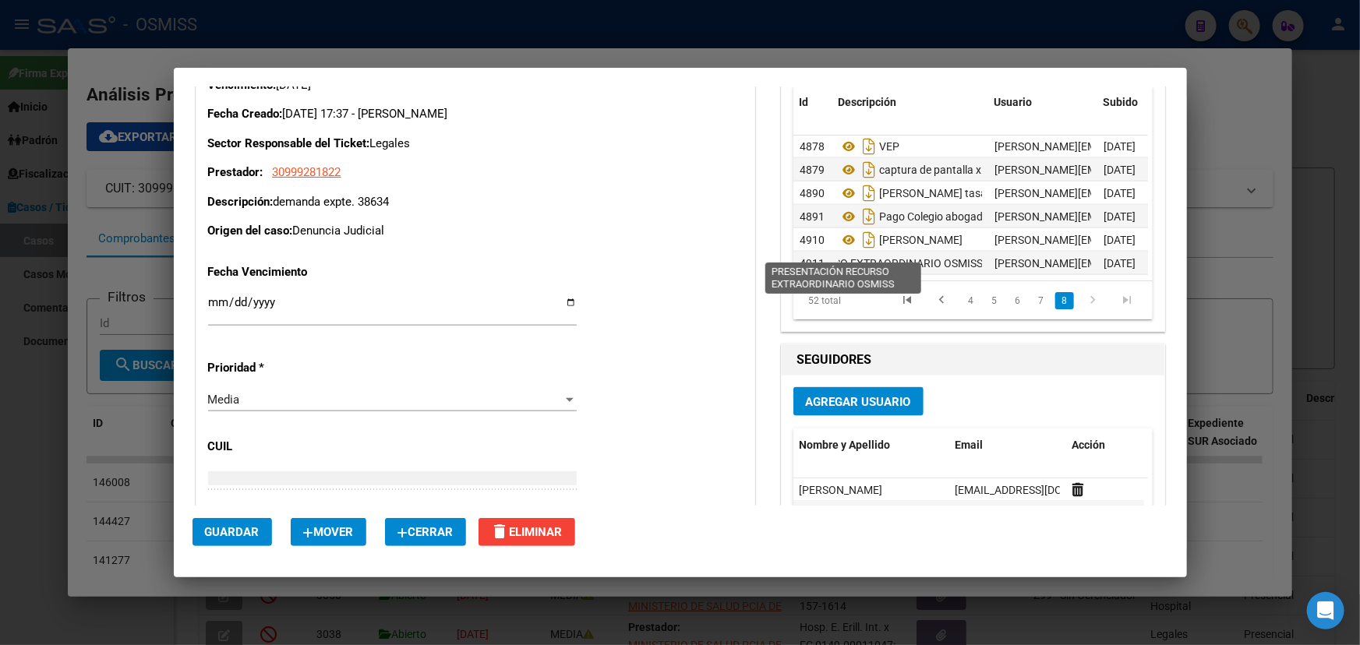
scroll to position [0, 0]
drag, startPoint x: 915, startPoint y: 246, endPoint x: 771, endPoint y: 261, distance: 144.9
click at [778, 261] on div "DOCUMENTACION ADJUNTA Agregar Documento Id Descripción Usuario Subido Accion 48…" at bounding box center [973, 459] width 390 height 923
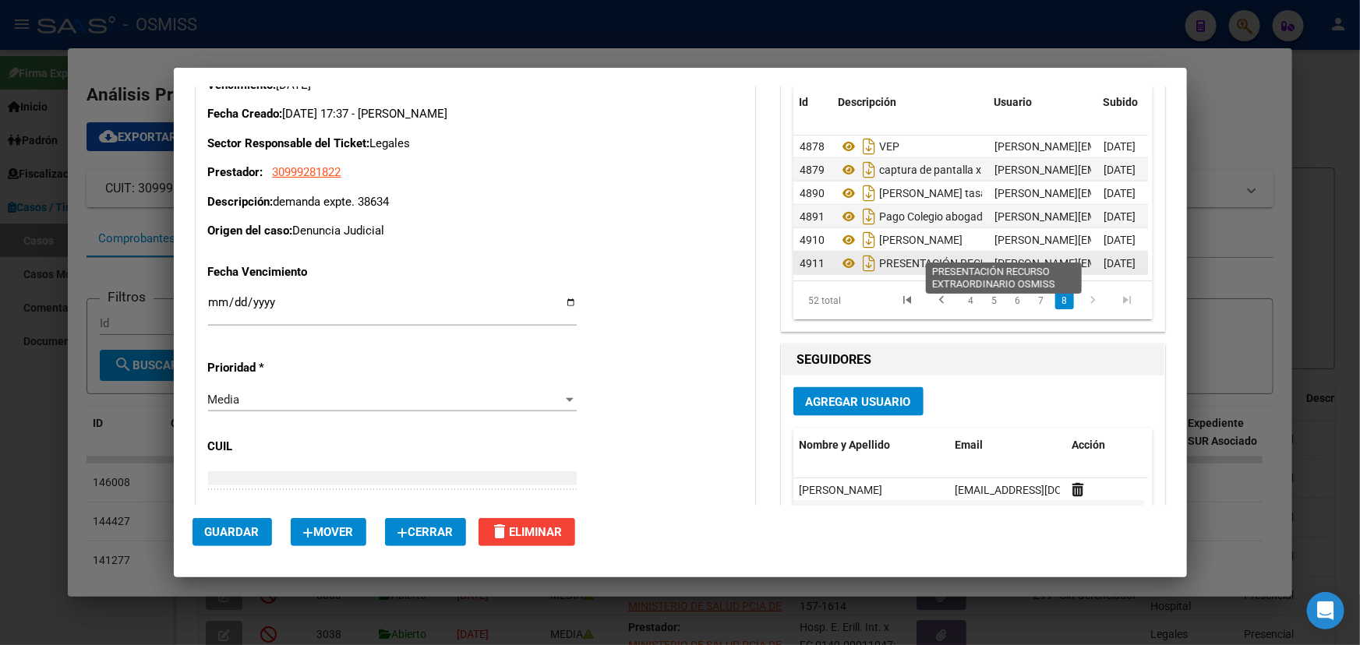
click at [943, 257] on span "PRESENTACIÓN RECURSO EXTRAORDINARIO OSMISS" at bounding box center [1011, 263] width 264 height 12
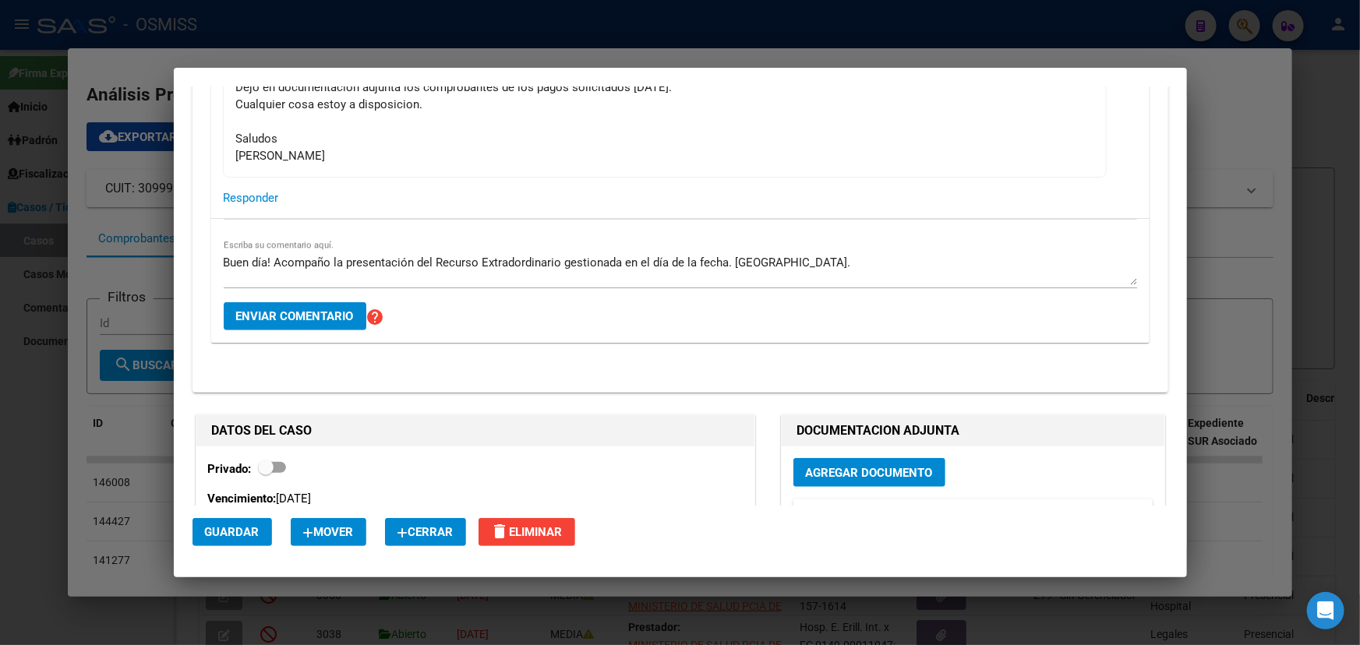
scroll to position [3471, 0]
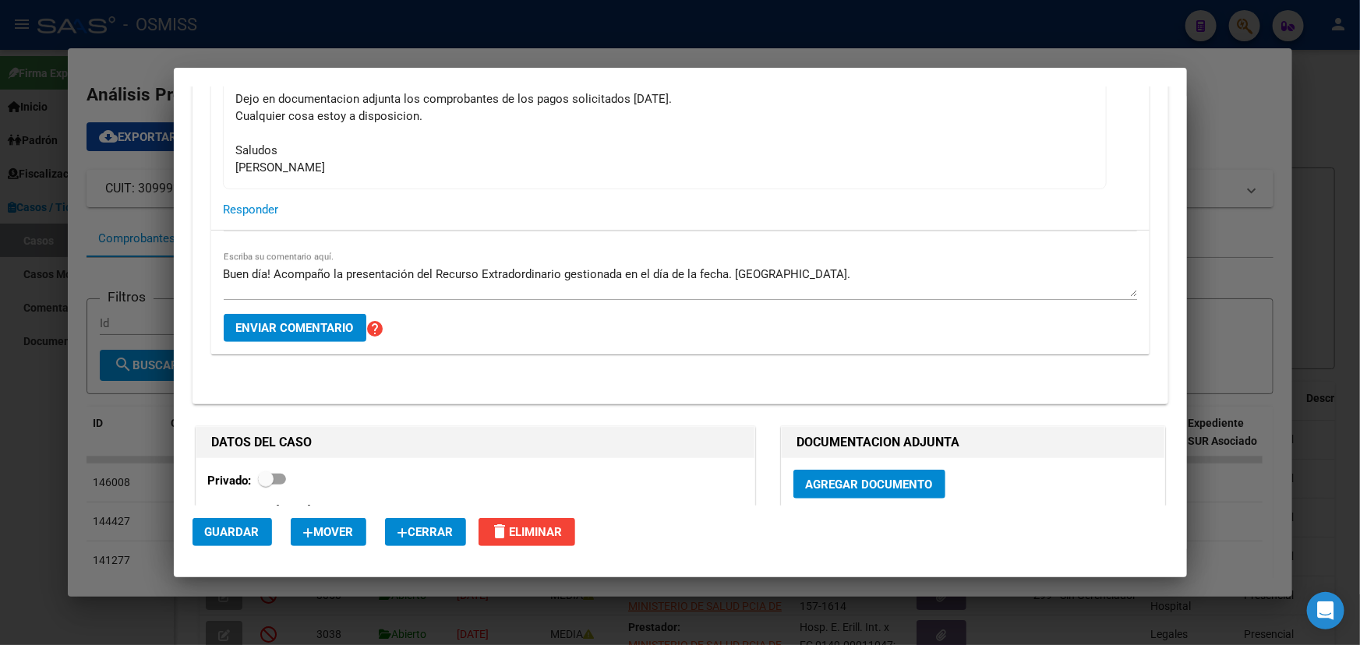
click at [828, 273] on textarea "Buen día! Acompaño la presentación del Recurso Extradordinario gestionada en el…" at bounding box center [680, 281] width 913 height 31
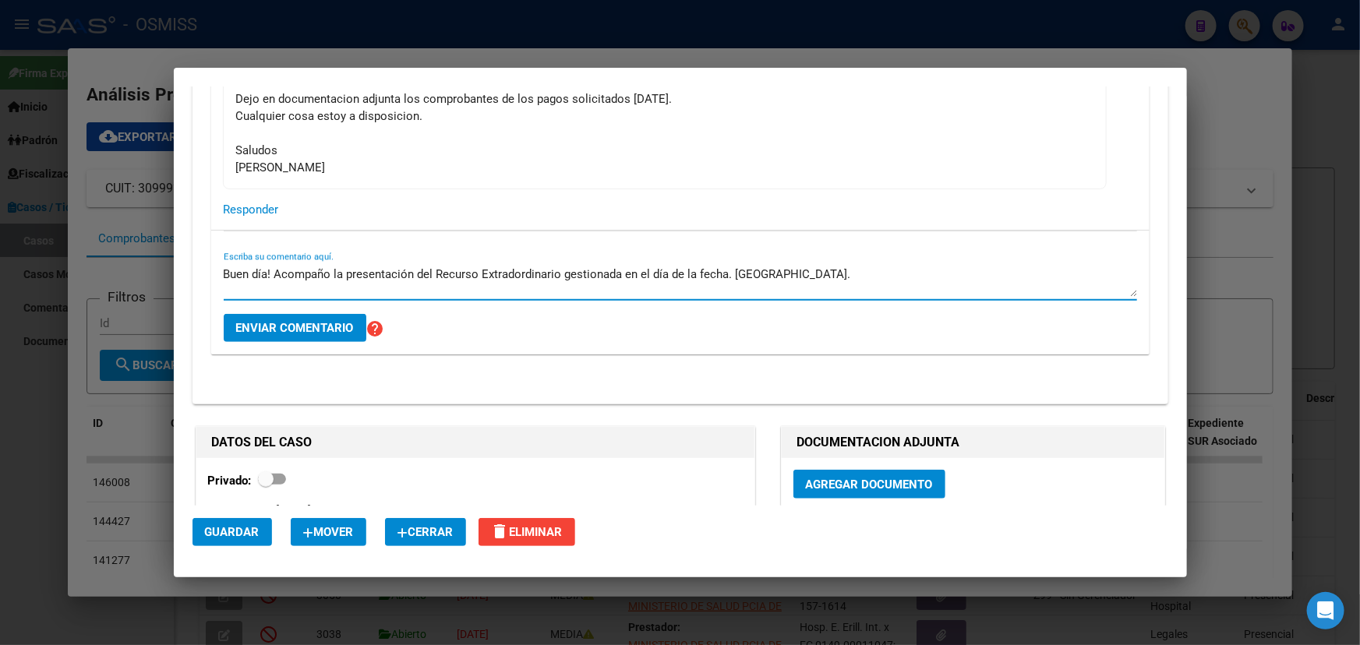
click at [839, 281] on textarea "Buen día! Acompaño la presentación del Recurso Extradordinario gestionada en el…" at bounding box center [680, 281] width 913 height 31
click at [288, 326] on span "Enviar comentario" at bounding box center [295, 328] width 118 height 14
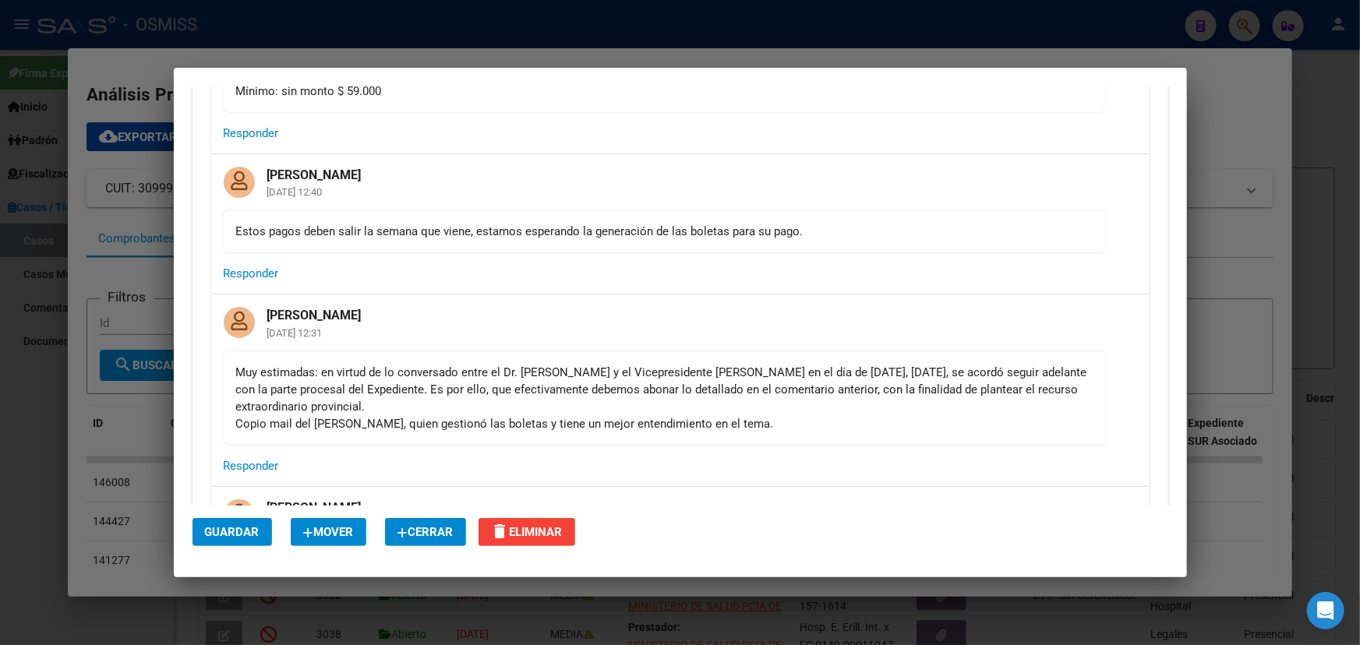
scroll to position [2338, 0]
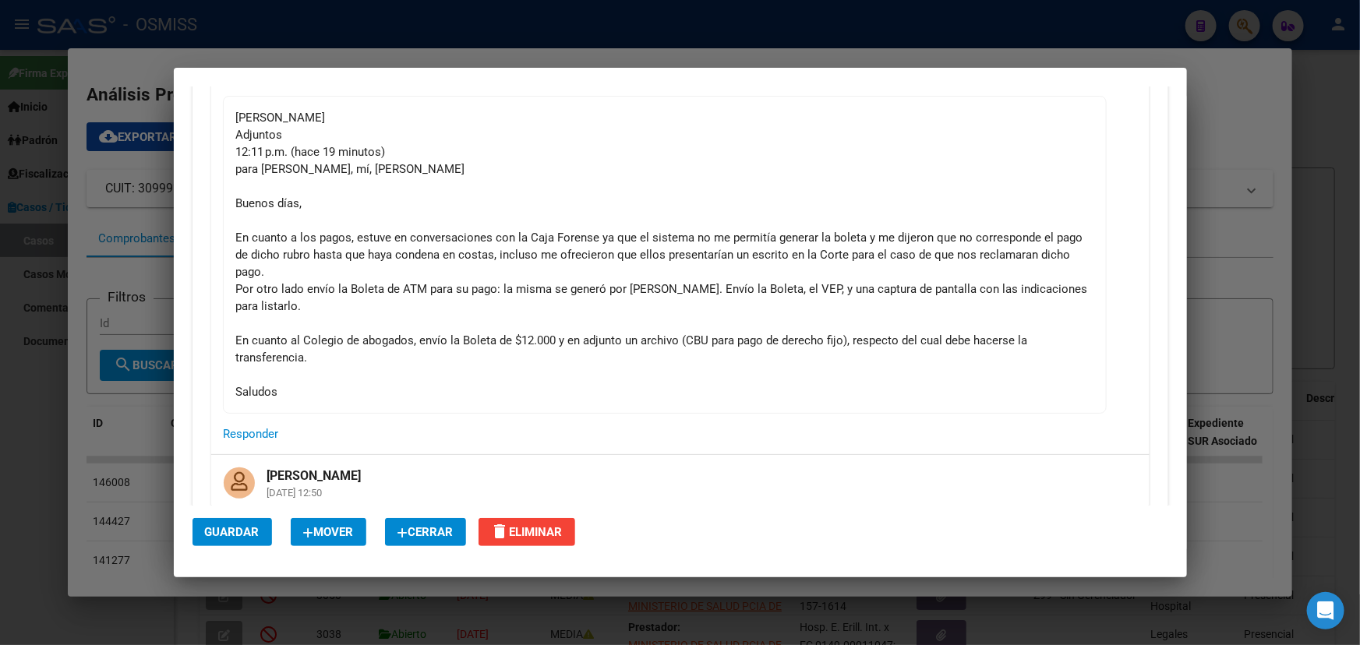
drag, startPoint x: 712, startPoint y: 273, endPoint x: 1050, endPoint y: 265, distance: 337.5
click at [1050, 265] on div "[PERSON_NAME] 12:11 p.m. (hace 19 minutos) para [PERSON_NAME], mí, [PERSON_NAME…" at bounding box center [664, 254] width 857 height 291
drag, startPoint x: 1039, startPoint y: 309, endPoint x: 312, endPoint y: 329, distance: 727.3
click at [312, 336] on div "[PERSON_NAME] 12:11 p.m. (hace 19 minutos) para [PERSON_NAME], mí, [PERSON_NAME…" at bounding box center [664, 254] width 857 height 291
click at [295, 274] on div "[PERSON_NAME] 12:11 p.m. (hace 19 minutos) para [PERSON_NAME], mí, [PERSON_NAME…" at bounding box center [664, 254] width 857 height 291
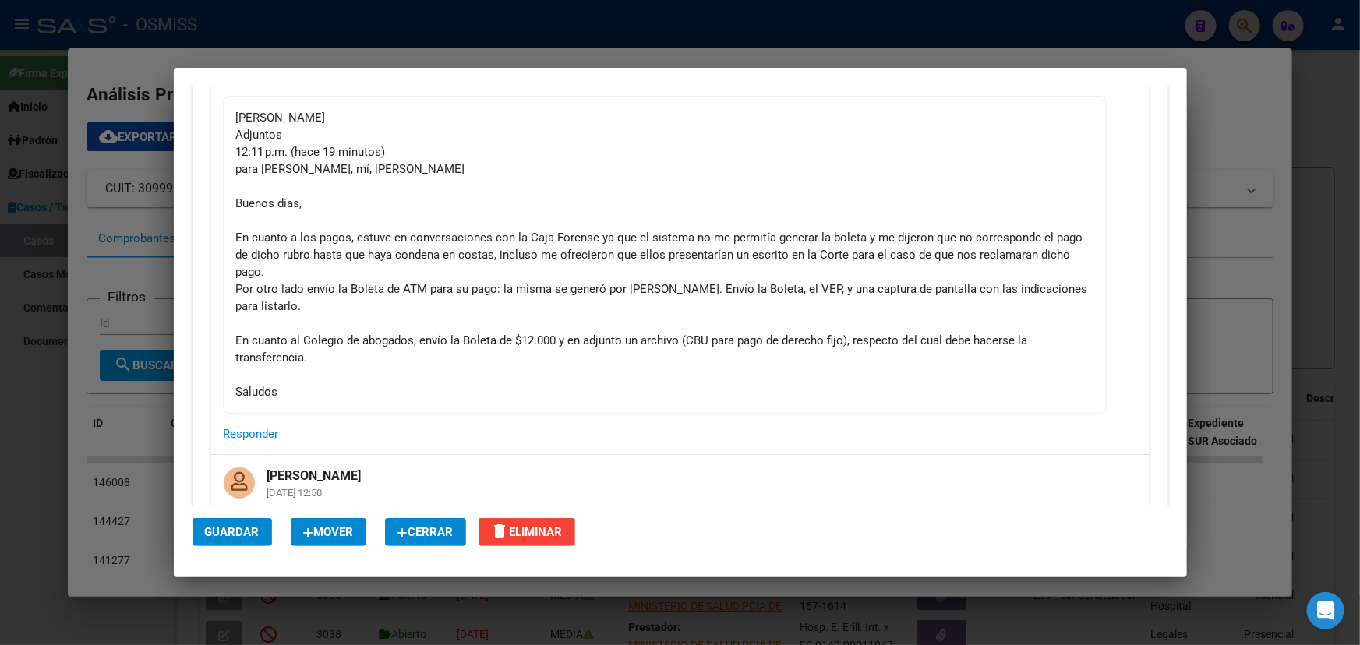
drag, startPoint x: 876, startPoint y: 226, endPoint x: 1017, endPoint y: 245, distance: 142.4
click at [969, 224] on div "[PERSON_NAME] 12:11 p.m. (hace 19 minutos) para [PERSON_NAME], mí, [PERSON_NAME…" at bounding box center [664, 254] width 857 height 291
click at [1036, 257] on div "[PERSON_NAME] 12:11 p.m. (hace 19 minutos) para [PERSON_NAME], mí, [PERSON_NAME…" at bounding box center [664, 254] width 857 height 291
drag, startPoint x: 968, startPoint y: 285, endPoint x: 988, endPoint y: 280, distance: 21.0
click at [992, 284] on div "[PERSON_NAME] 12:11 p.m. (hace 19 minutos) para [PERSON_NAME], mí, [PERSON_NAME…" at bounding box center [664, 254] width 857 height 291
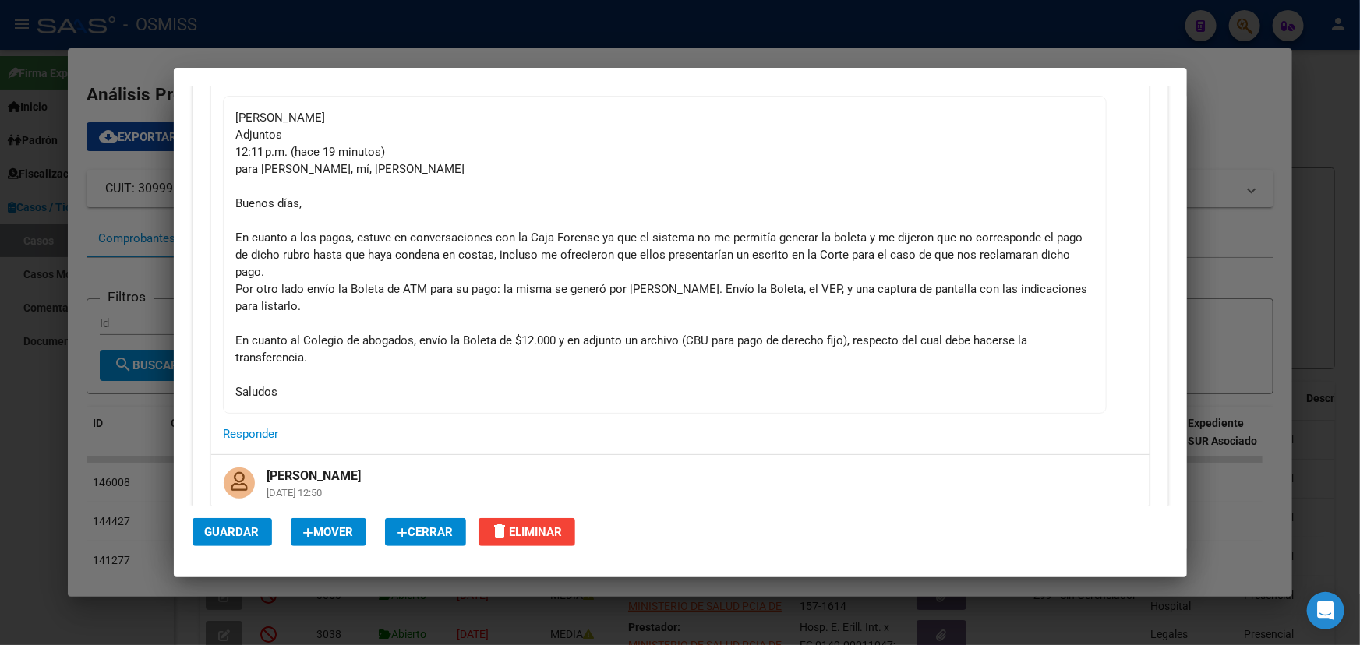
click at [946, 318] on div "[PERSON_NAME] 12:11 p.m. (hace 19 minutos) para [PERSON_NAME], mí, [PERSON_NAME…" at bounding box center [664, 254] width 857 height 291
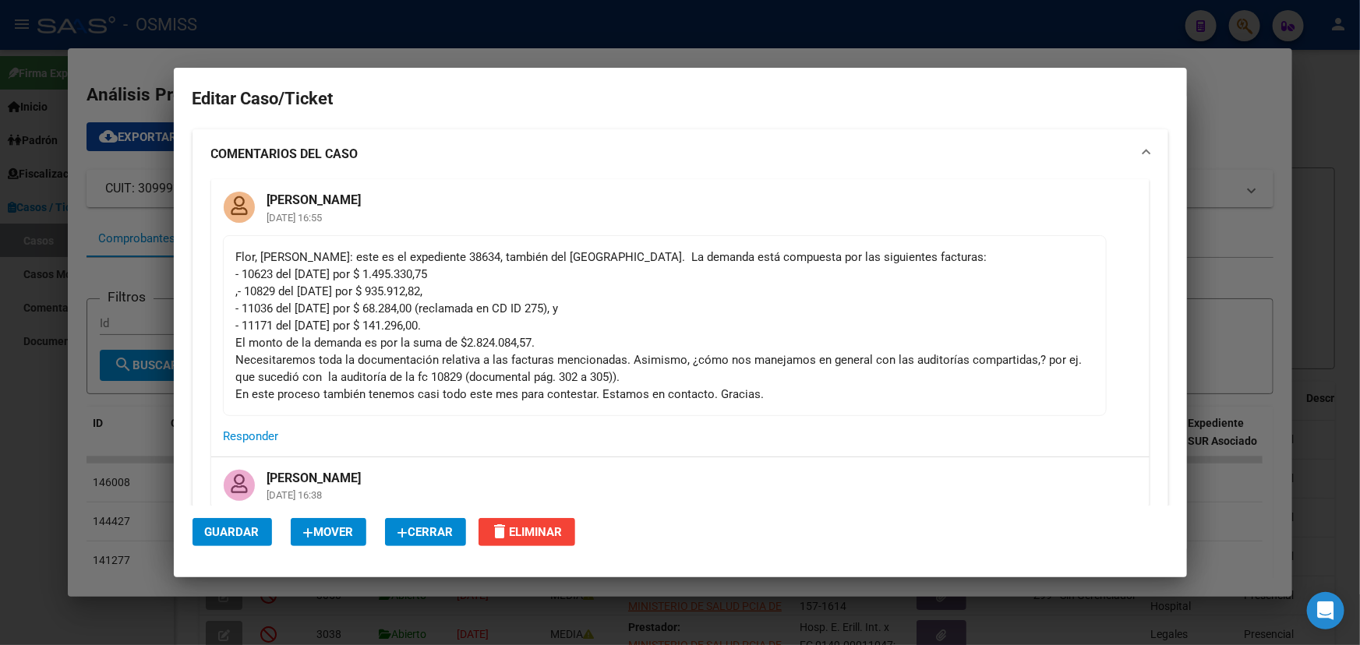
scroll to position [0, 0]
drag, startPoint x: 683, startPoint y: 252, endPoint x: 699, endPoint y: 252, distance: 16.4
click at [699, 252] on div "Flor, [PERSON_NAME]: este es el expediente 38634, también del [GEOGRAPHIC_DATA]…" at bounding box center [664, 326] width 857 height 154
click at [530, 349] on div "Flor, [PERSON_NAME]: este es el expediente 38634, también del [GEOGRAPHIC_DATA]…" at bounding box center [664, 326] width 857 height 154
drag, startPoint x: 743, startPoint y: 297, endPoint x: 242, endPoint y: 339, distance: 502.8
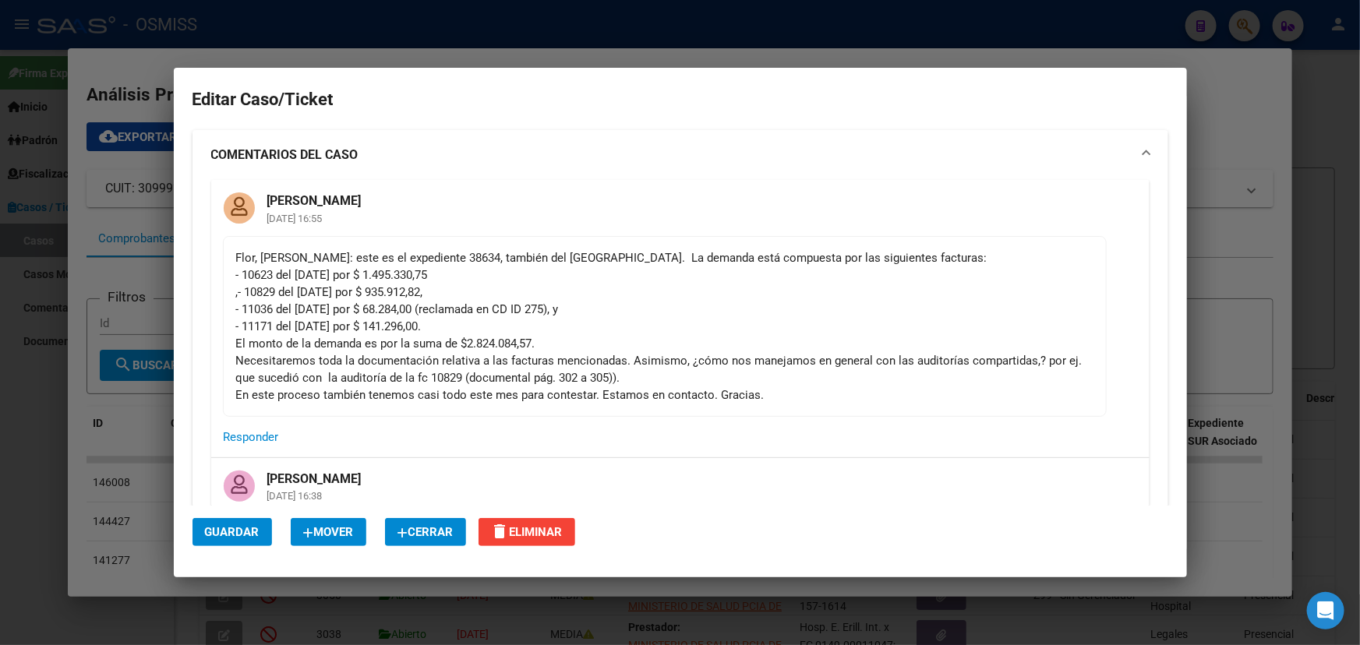
click at [231, 337] on mat-card-content "Flor, [PERSON_NAME]: este es el expediente 38634, también del [GEOGRAPHIC_DATA]…" at bounding box center [665, 326] width 884 height 181
click at [437, 327] on div "Flor, [PERSON_NAME]: este es el expediente 38634, también del [GEOGRAPHIC_DATA]…" at bounding box center [664, 326] width 857 height 154
drag, startPoint x: 468, startPoint y: 324, endPoint x: 291, endPoint y: 282, distance: 181.8
click at [236, 281] on div "Flor, [PERSON_NAME]: este es el expediente 38634, también del [GEOGRAPHIC_DATA]…" at bounding box center [664, 326] width 857 height 154
drag, startPoint x: 308, startPoint y: 265, endPoint x: 514, endPoint y: 273, distance: 206.6
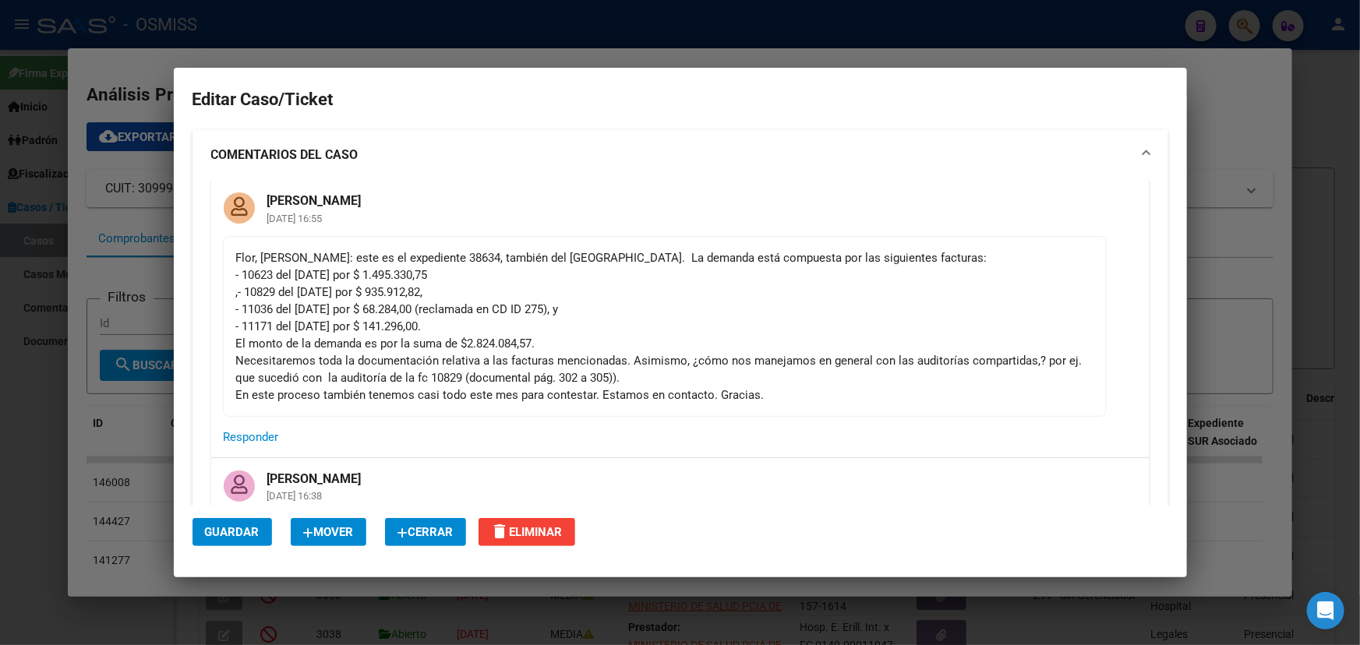
click at [512, 273] on mat-card-content "Flor, [PERSON_NAME]: este es el expediente 38634, también del [GEOGRAPHIC_DATA]…" at bounding box center [665, 326] width 884 height 181
click at [580, 306] on div "Flor, [PERSON_NAME]: este es el expediente 38634, también del [GEOGRAPHIC_DATA]…" at bounding box center [664, 326] width 857 height 154
drag, startPoint x: 579, startPoint y: 330, endPoint x: 568, endPoint y: 312, distance: 21.7
click at [573, 322] on div "Flor, [PERSON_NAME]: este es el expediente 38634, también del [GEOGRAPHIC_DATA]…" at bounding box center [664, 326] width 857 height 154
drag, startPoint x: 528, startPoint y: 355, endPoint x: 418, endPoint y: 249, distance: 152.7
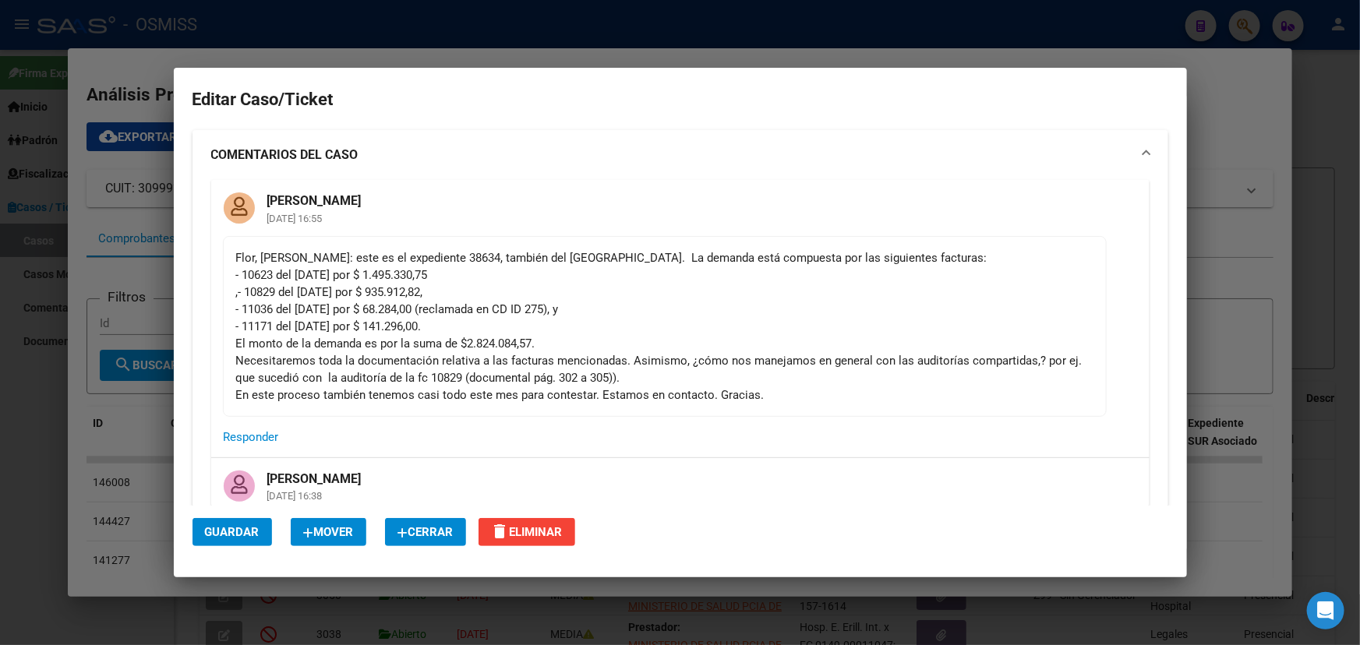
click at [298, 243] on mat-card-content "Flor, [PERSON_NAME]: este es el expediente 38634, también del [GEOGRAPHIC_DATA]…" at bounding box center [665, 326] width 884 height 181
click at [542, 254] on div "Flor, [PERSON_NAME]: este es el expediente 38634, también del [GEOGRAPHIC_DATA]…" at bounding box center [664, 326] width 857 height 154
drag, startPoint x: 642, startPoint y: 342, endPoint x: 382, endPoint y: 329, distance: 260.6
click at [382, 329] on div "Flor, [PERSON_NAME]: este es el expediente 38634, también del [GEOGRAPHIC_DATA]…" at bounding box center [664, 326] width 857 height 154
click at [547, 315] on div "Flor, [PERSON_NAME]: este es el expediente 38634, también del [GEOGRAPHIC_DATA]…" at bounding box center [664, 326] width 857 height 154
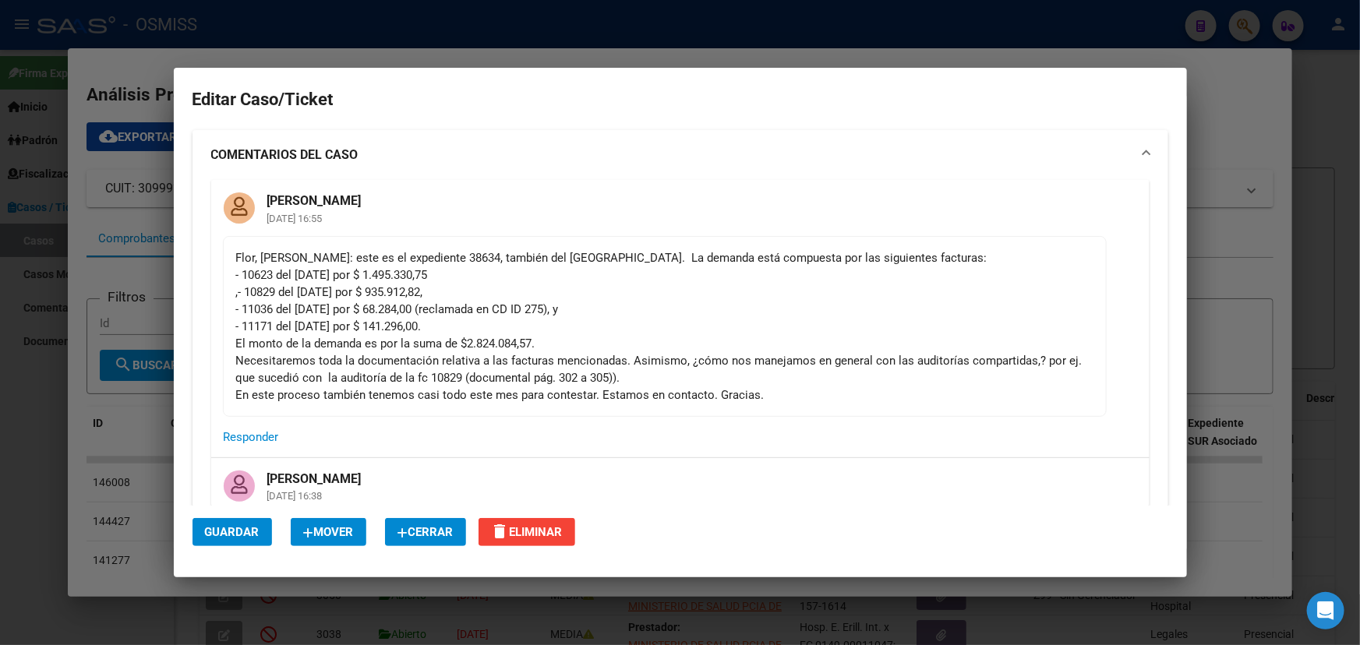
drag, startPoint x: 532, startPoint y: 327, endPoint x: 536, endPoint y: 354, distance: 26.8
click at [483, 359] on div "Flor, [PERSON_NAME]: este es el expediente 38634, también del [GEOGRAPHIC_DATA]…" at bounding box center [664, 326] width 857 height 154
click at [546, 354] on div "Flor, [PERSON_NAME]: este es el expediente 38634, también del [GEOGRAPHIC_DATA]…" at bounding box center [664, 326] width 857 height 154
drag, startPoint x: 595, startPoint y: 348, endPoint x: 445, endPoint y: 331, distance: 150.6
click at [411, 334] on div "Flor, [PERSON_NAME]: este es el expediente 38634, también del [GEOGRAPHIC_DATA]…" at bounding box center [664, 326] width 857 height 154
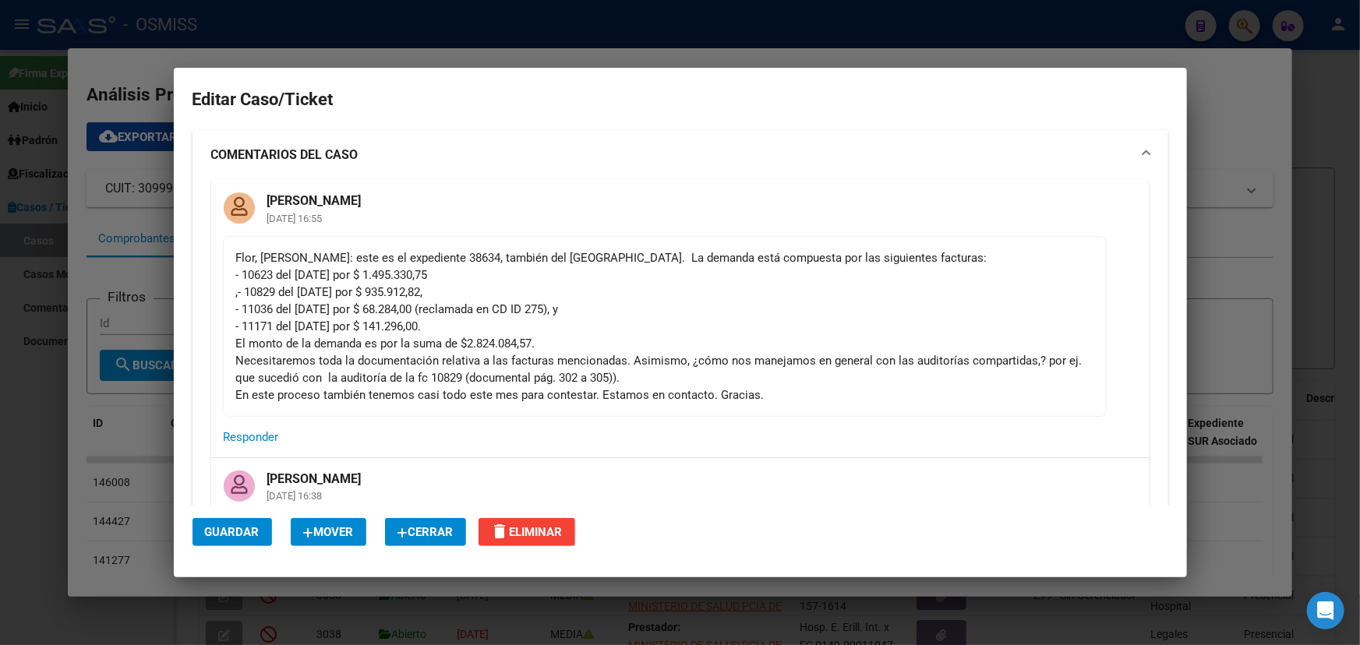
click at [566, 305] on div "Flor, [PERSON_NAME]: este es el expediente 38634, también del [GEOGRAPHIC_DATA]…" at bounding box center [664, 326] width 857 height 154
drag, startPoint x: 422, startPoint y: 342, endPoint x: 693, endPoint y: 289, distance: 276.3
click at [678, 288] on div "Flor, [PERSON_NAME]: este es el expediente 38634, también del [GEOGRAPHIC_DATA]…" at bounding box center [664, 326] width 857 height 154
click at [706, 292] on div "Flor, [PERSON_NAME]: este es el expediente 38634, también del [GEOGRAPHIC_DATA]…" at bounding box center [664, 326] width 857 height 154
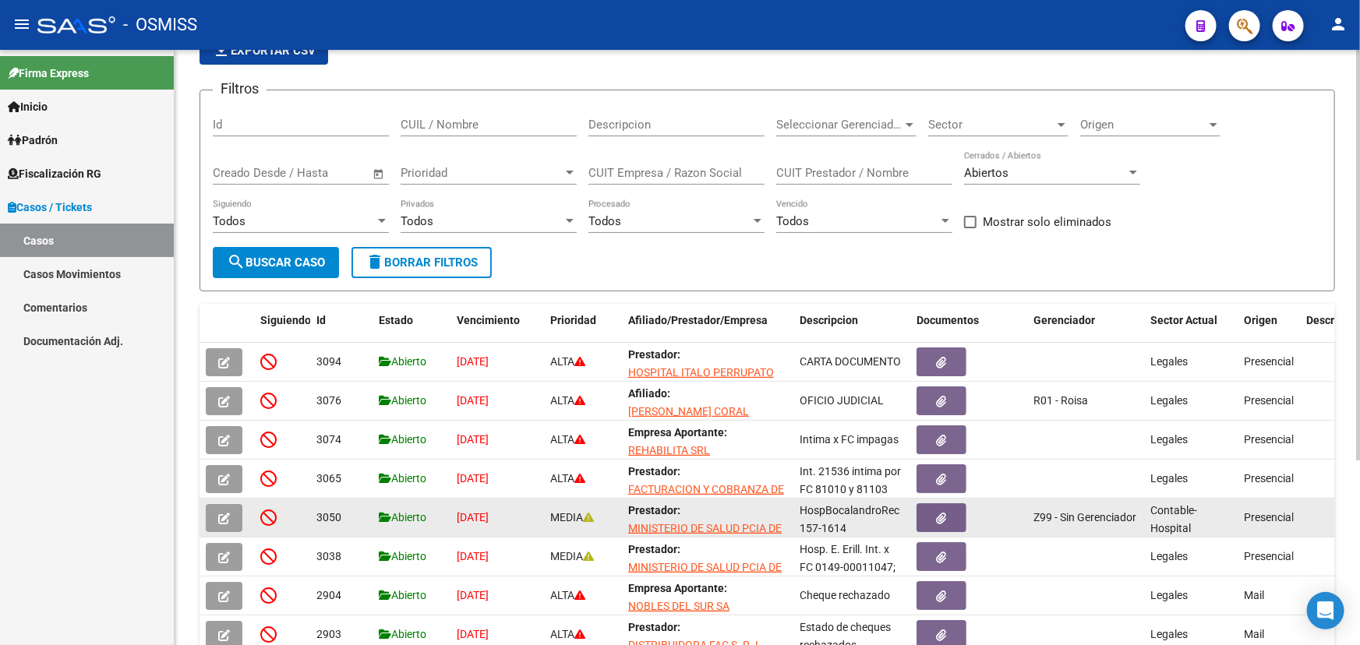
scroll to position [212, 0]
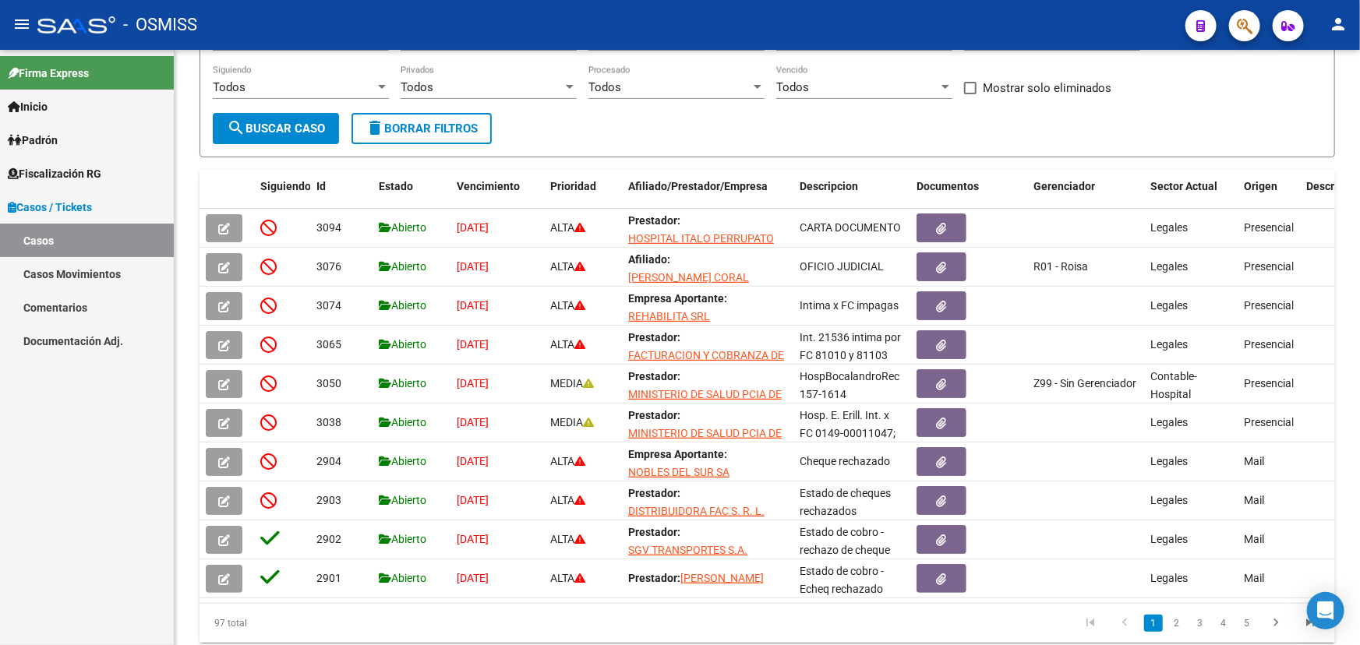
click at [74, 238] on link "Casos" at bounding box center [87, 241] width 174 height 34
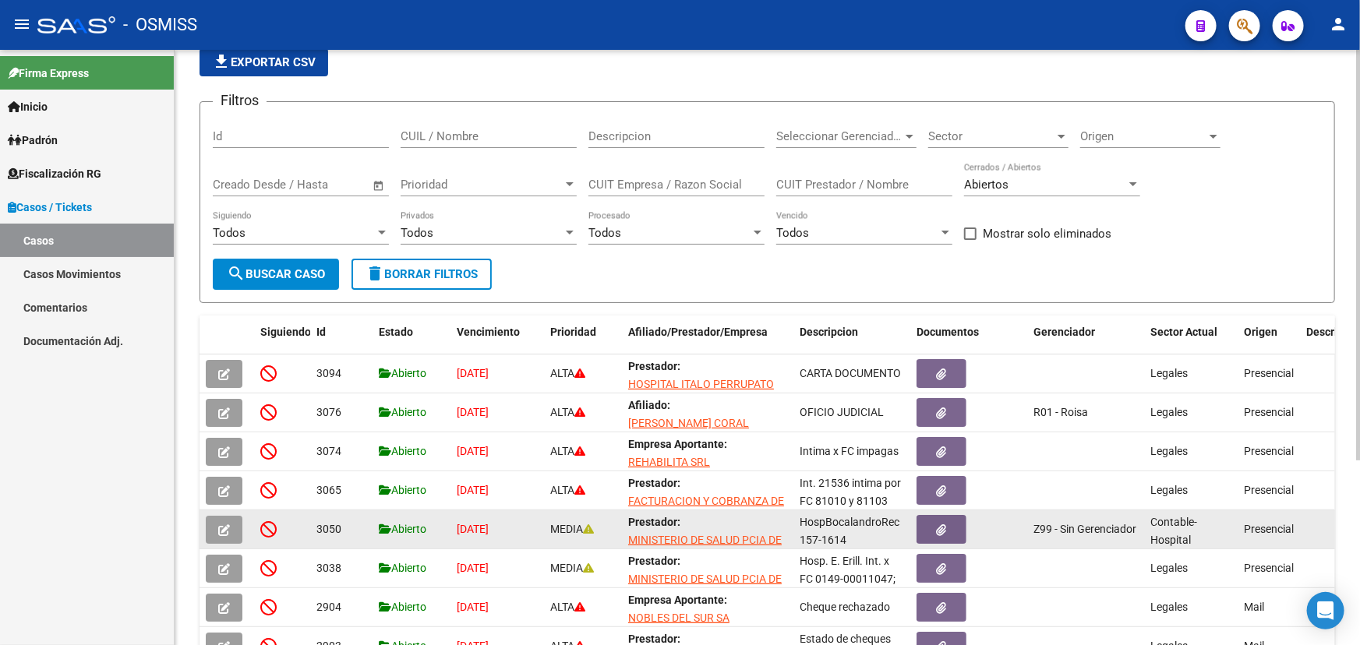
scroll to position [0, 0]
